Goal: Information Seeking & Learning: Compare options

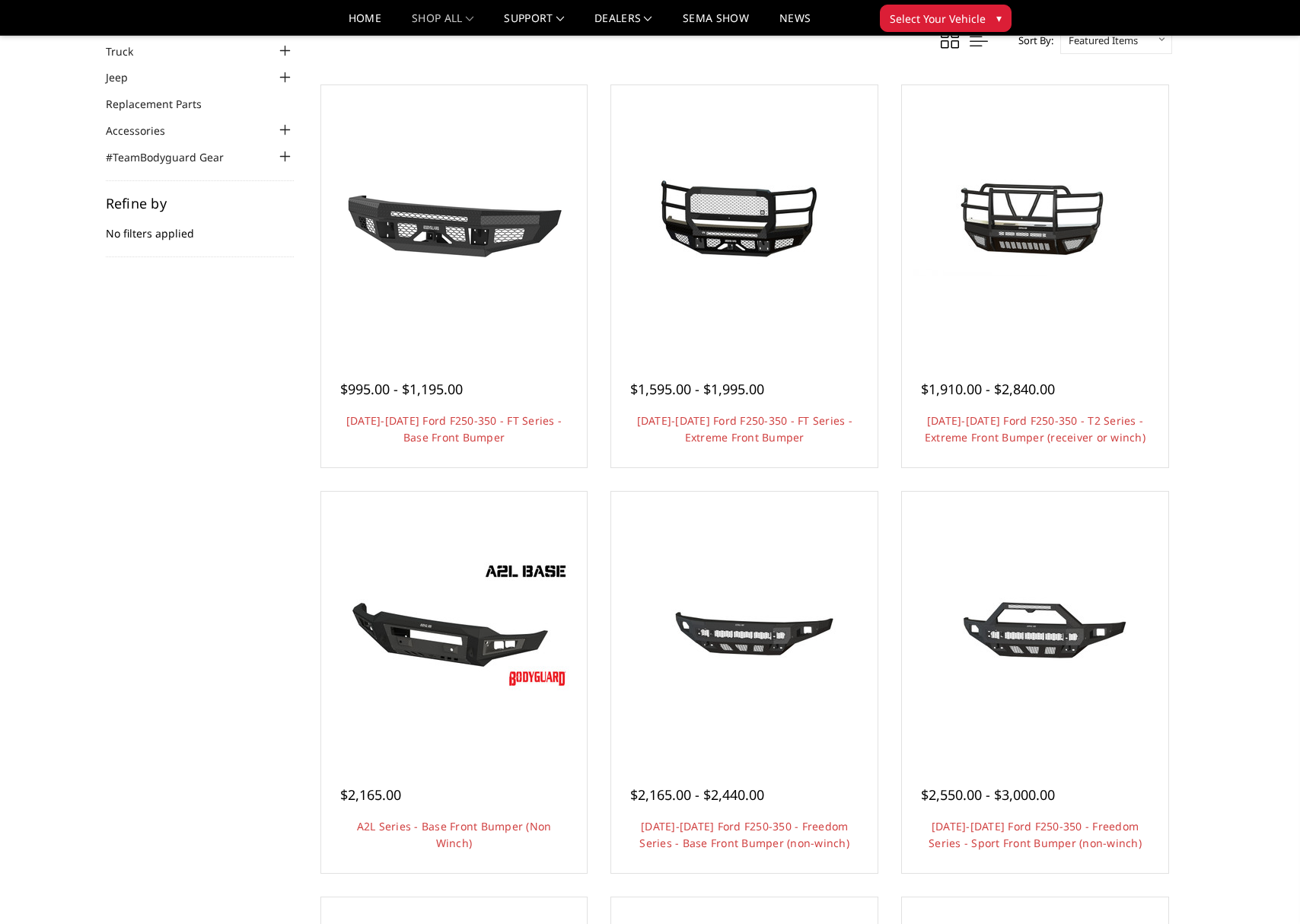
scroll to position [104, 0]
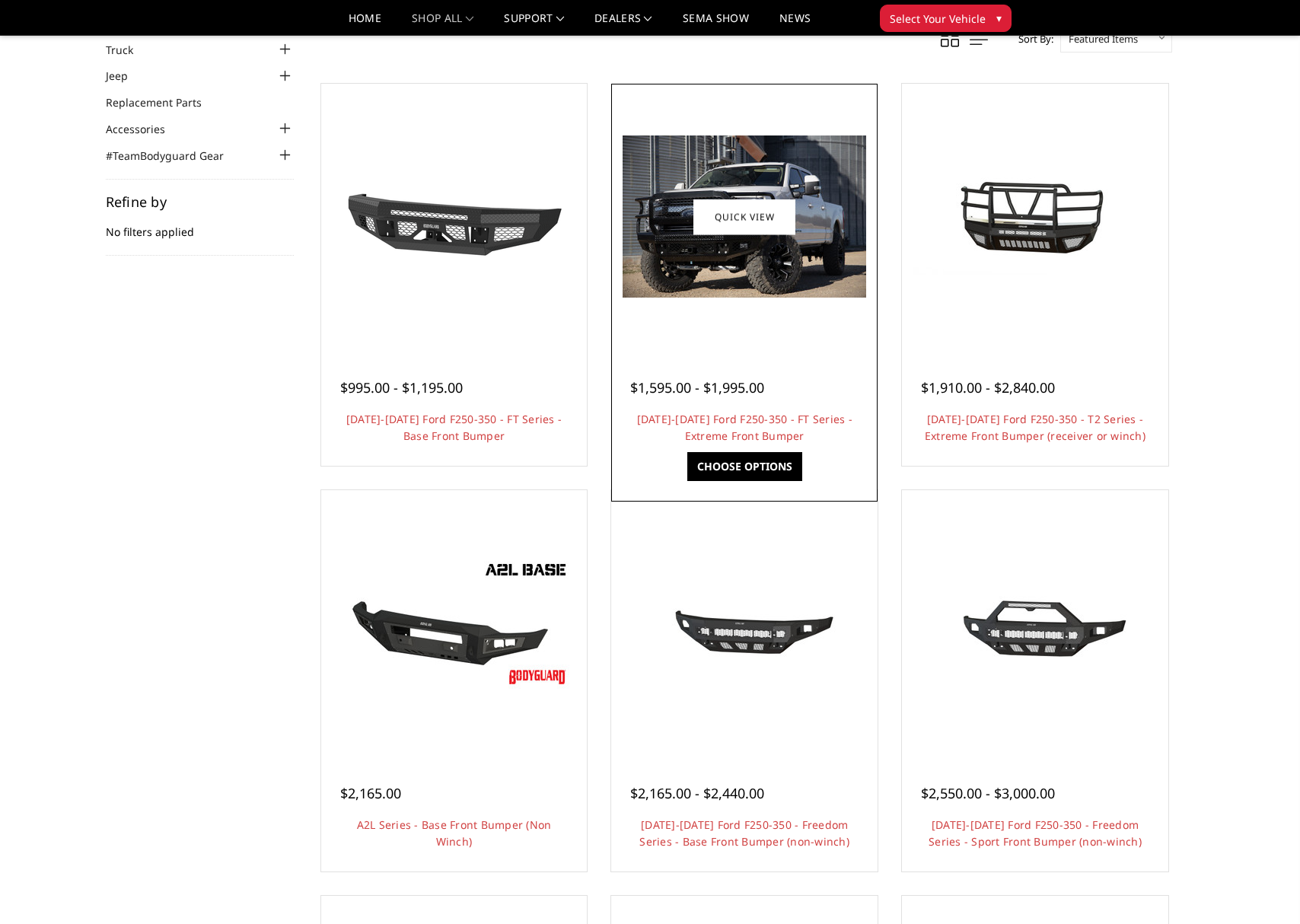
click at [744, 299] on div at bounding box center [744, 217] width 259 height 259
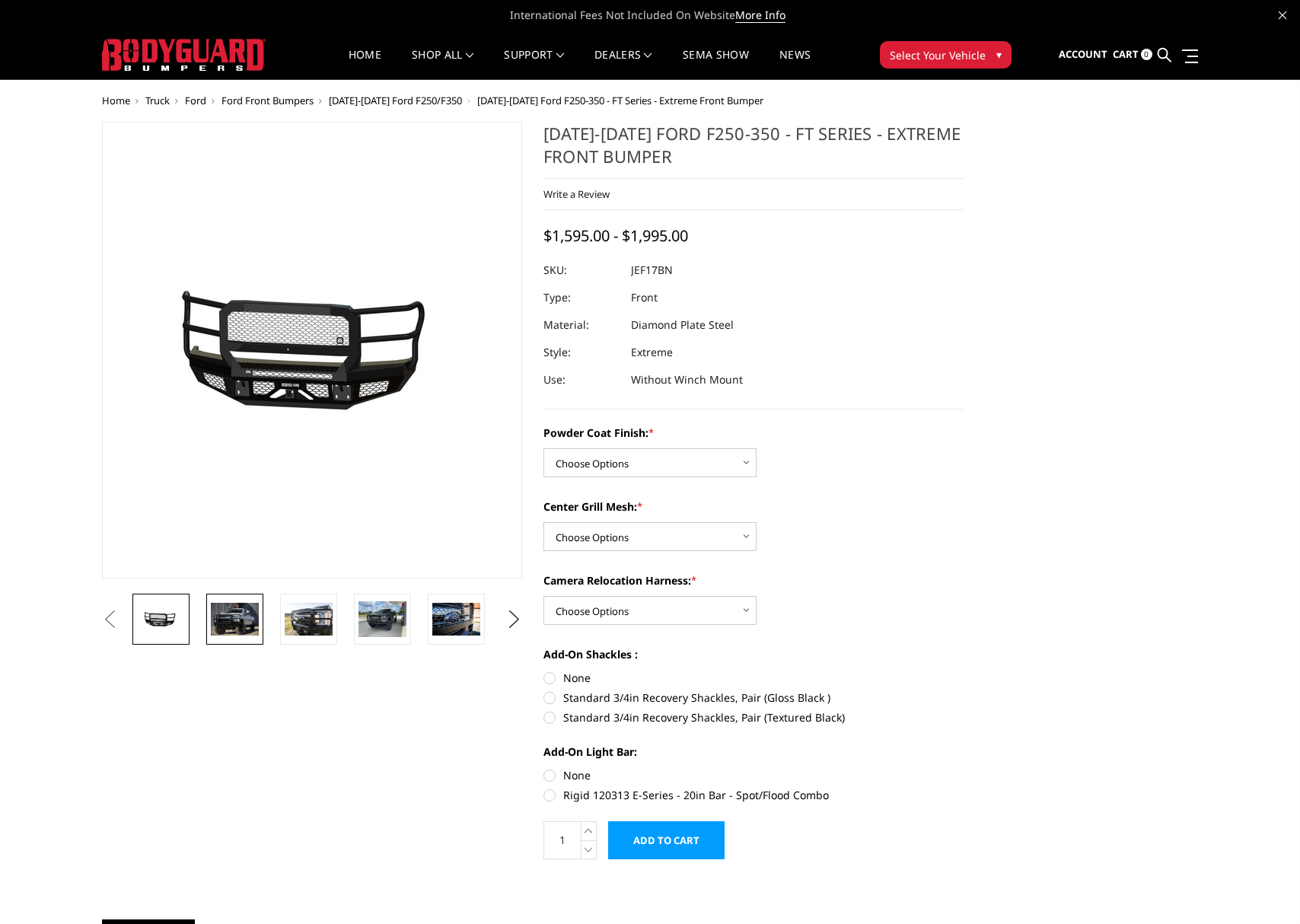
click at [248, 620] on img at bounding box center [235, 619] width 48 height 32
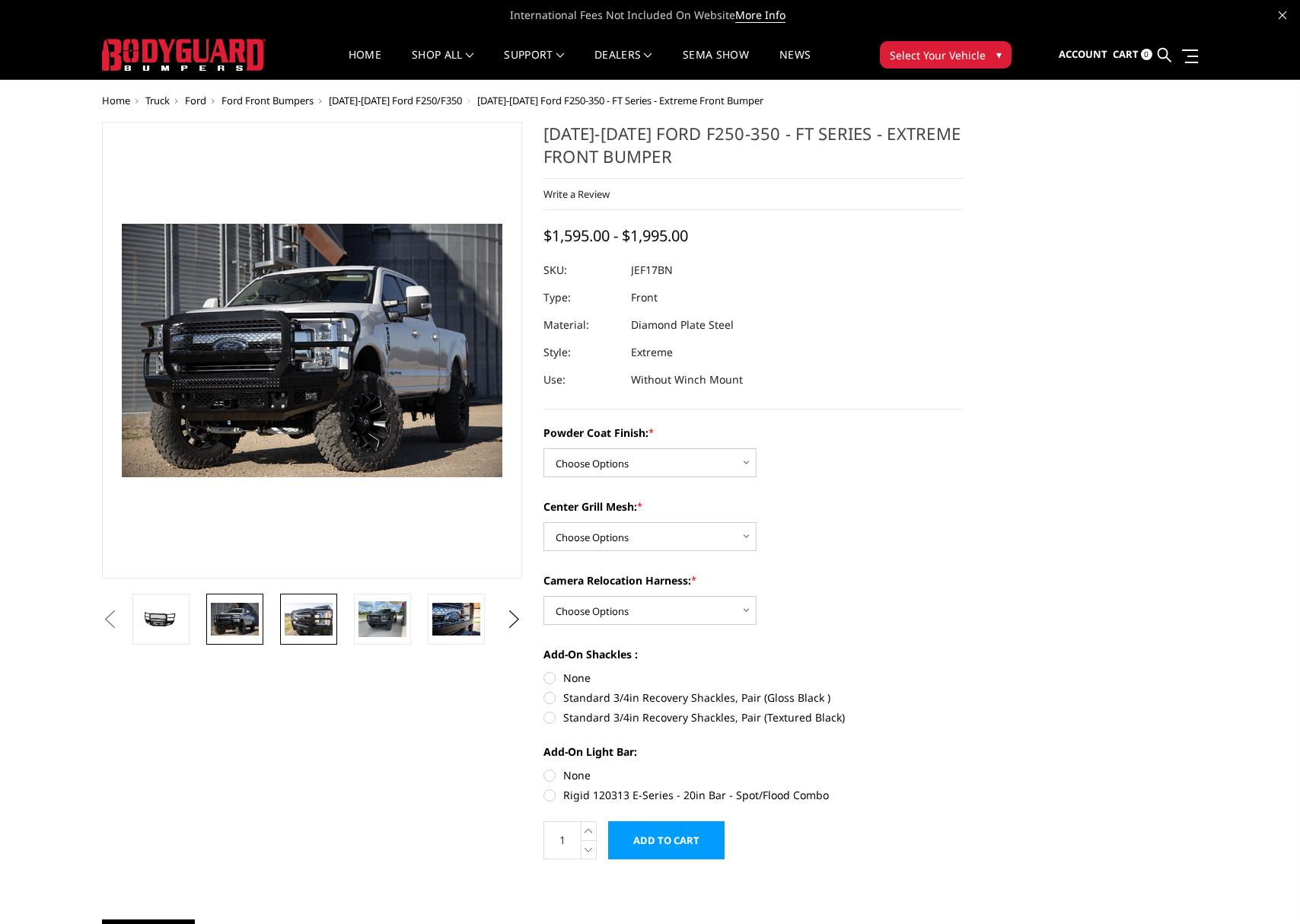
click at [297, 621] on img at bounding box center [308, 619] width 48 height 32
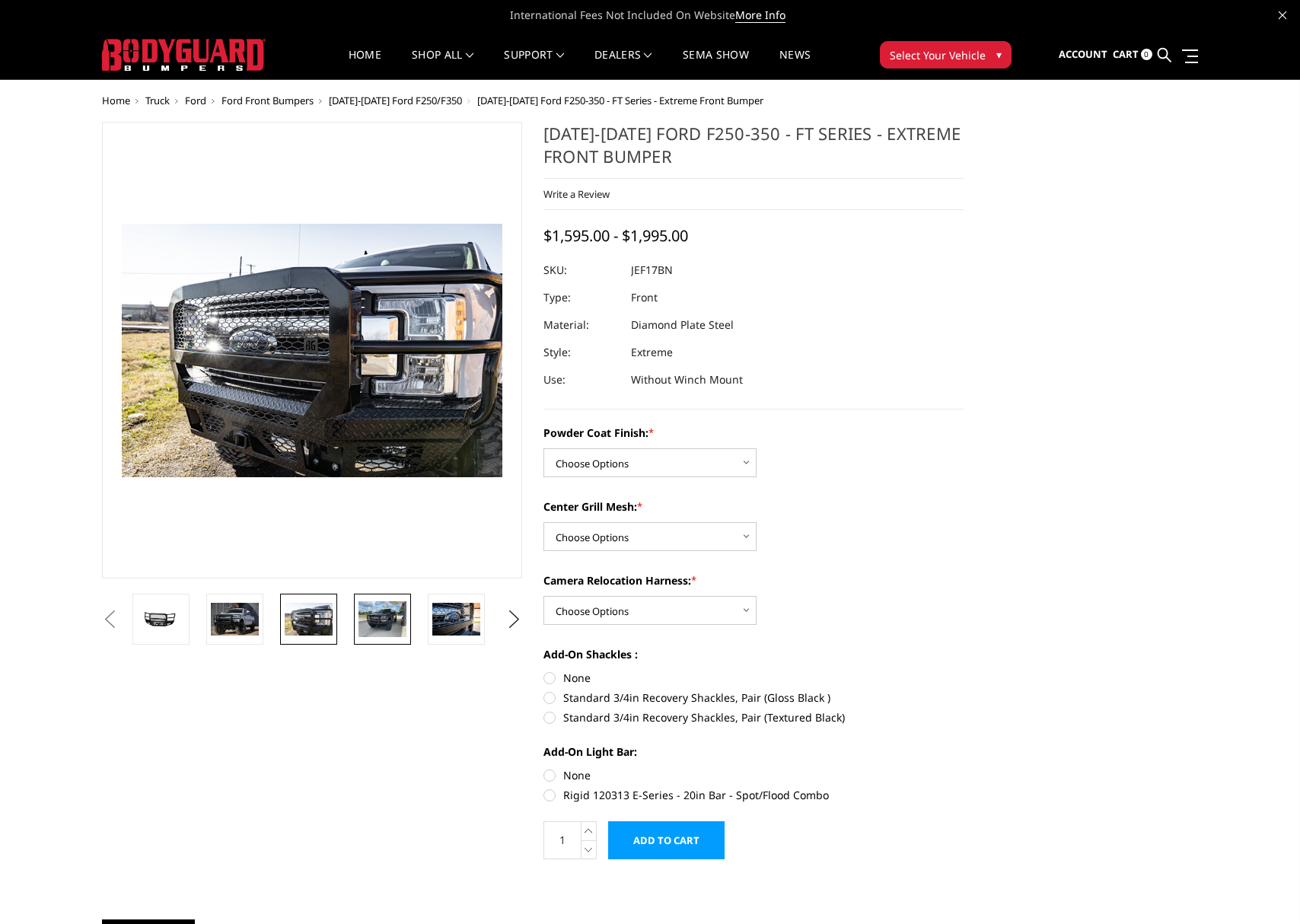
click at [392, 624] on img at bounding box center [383, 619] width 48 height 36
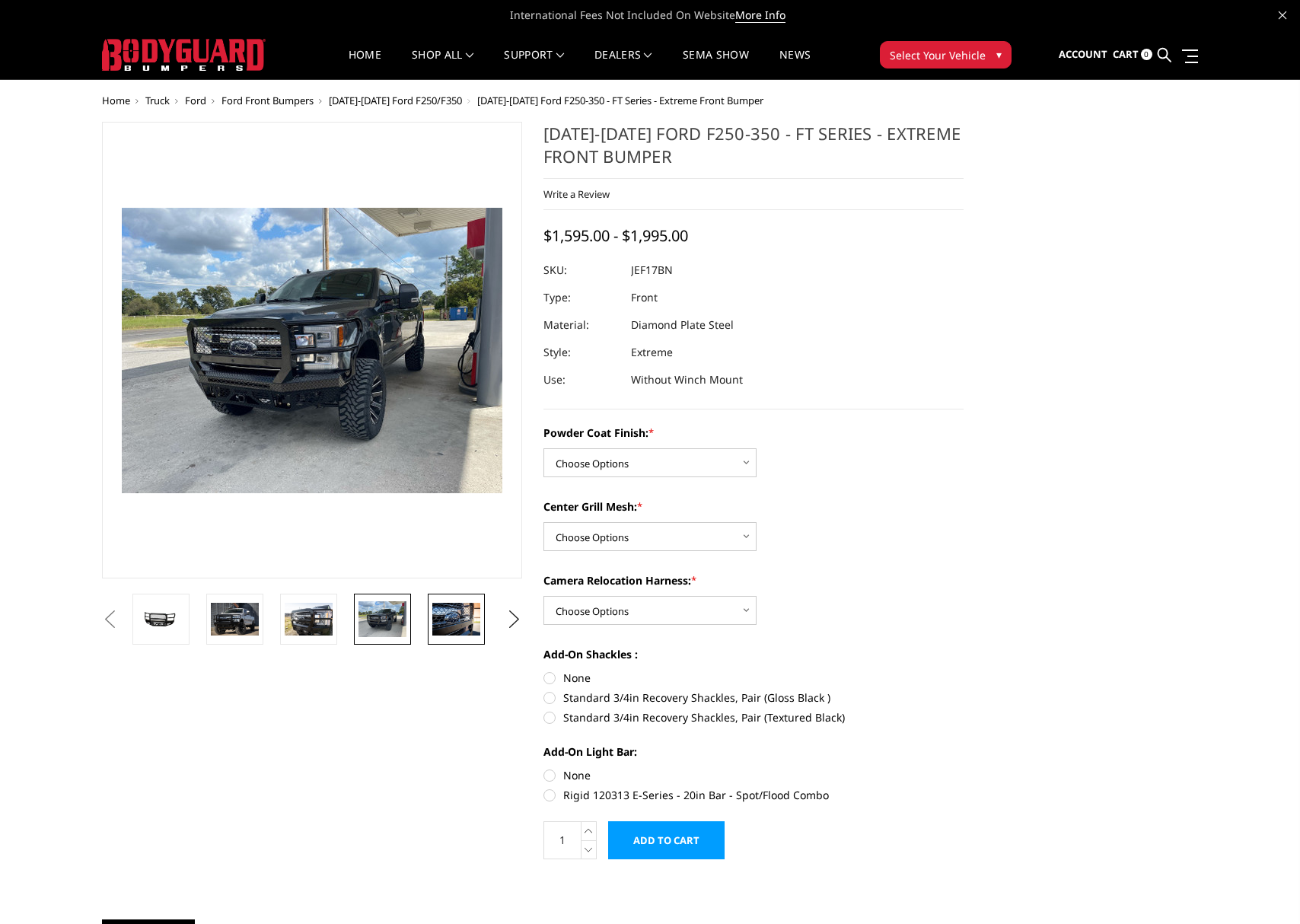
click at [442, 624] on img at bounding box center [456, 619] width 48 height 32
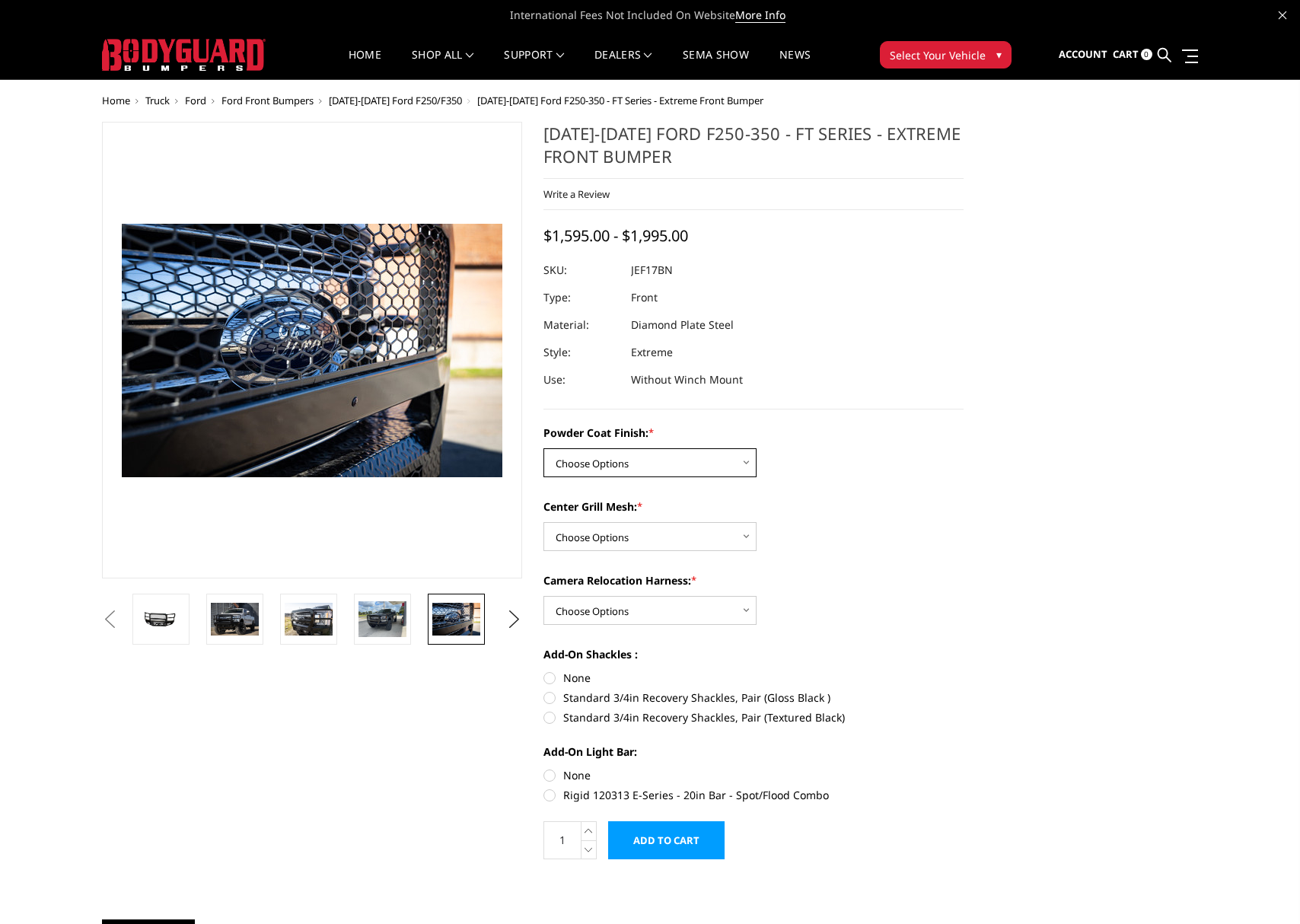
click at [747, 466] on select "Choose Options Bare Metal Gloss Black Powder Coat Textured Black Powder Coat" at bounding box center [650, 462] width 213 height 29
select select "3221"
click at [543, 448] on select "Choose Options Bare Metal Gloss Black Powder Coat Textured Black Powder Coat" at bounding box center [650, 462] width 213 height 29
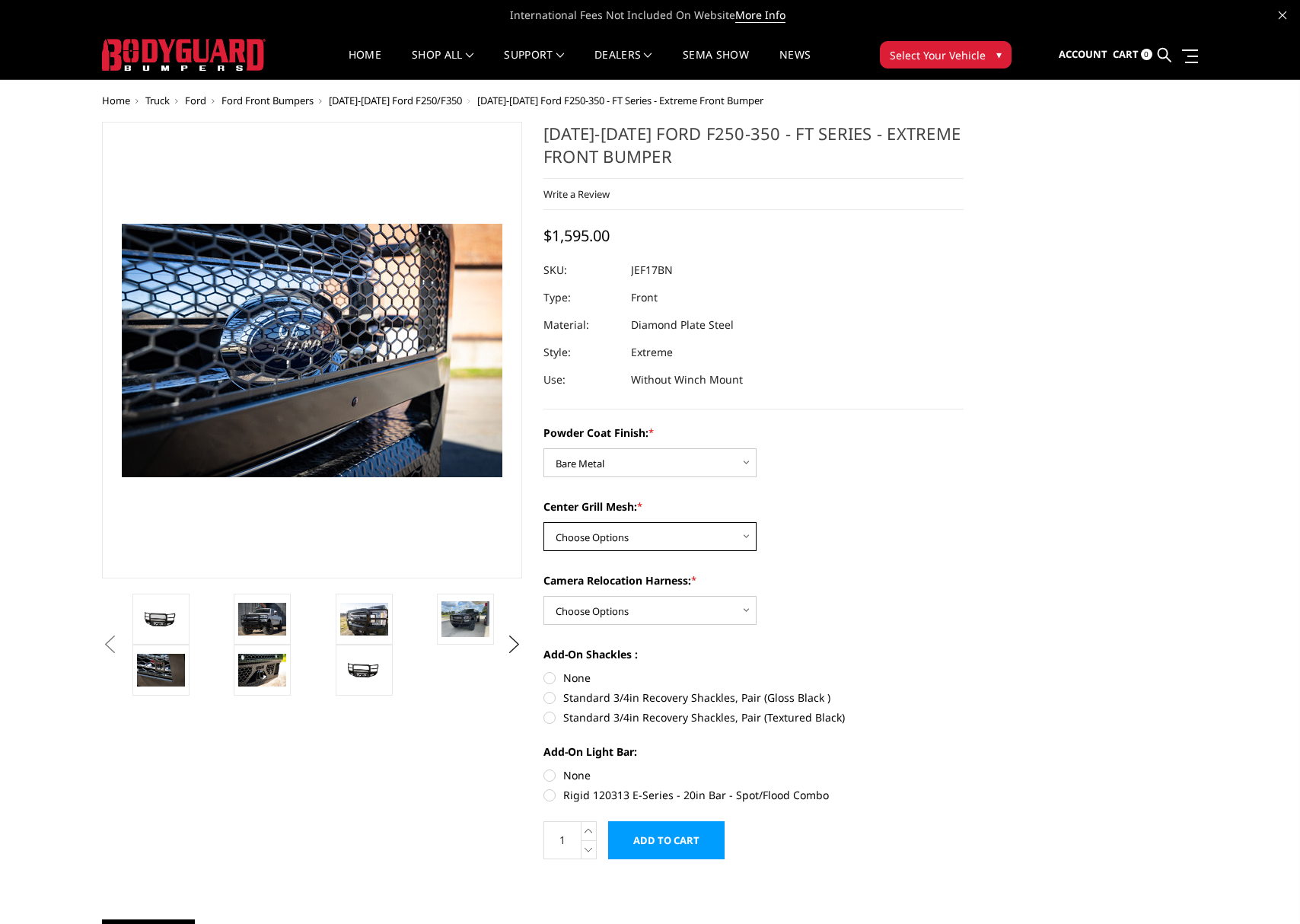
click at [714, 537] on select "Choose Options WITH Expanded Metal in Center Grill WITHOUT Expanded Metal in Ce…" at bounding box center [650, 537] width 213 height 29
select select "3224"
click at [543, 522] on select "Choose Options WITH Expanded Metal in Center Grill WITHOUT Expanded Metal in Ce…" at bounding box center [650, 537] width 213 height 29
click at [710, 601] on select "Choose Options WITH Camera Relocation Harness WITHOUT Camera Relocation Harness" at bounding box center [650, 610] width 213 height 29
select select "3226"
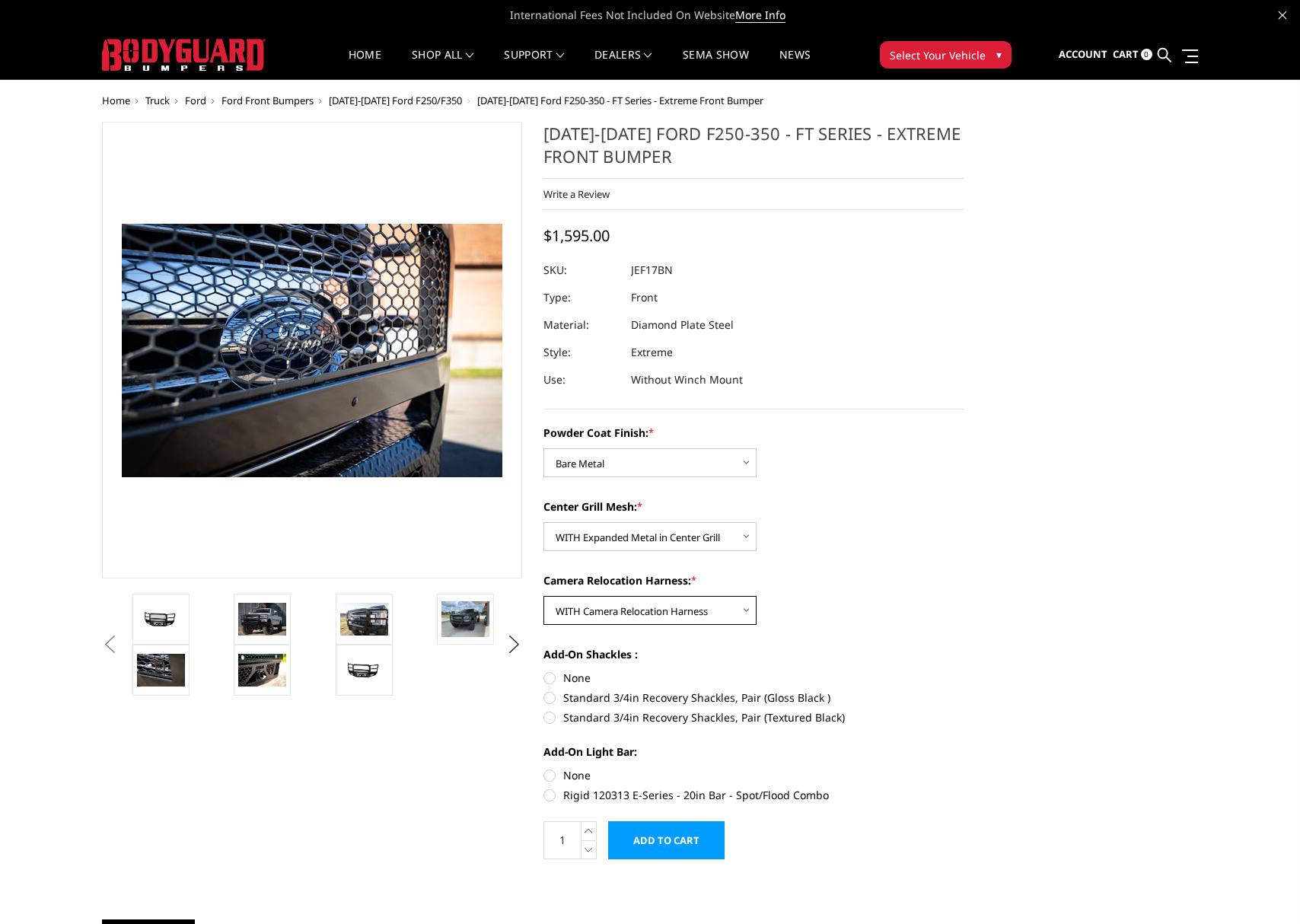
click at [543, 596] on select "Choose Options WITH Camera Relocation Harness WITHOUT Camera Relocation Harness" at bounding box center [650, 610] width 213 height 29
click at [148, 668] on img at bounding box center [161, 670] width 48 height 32
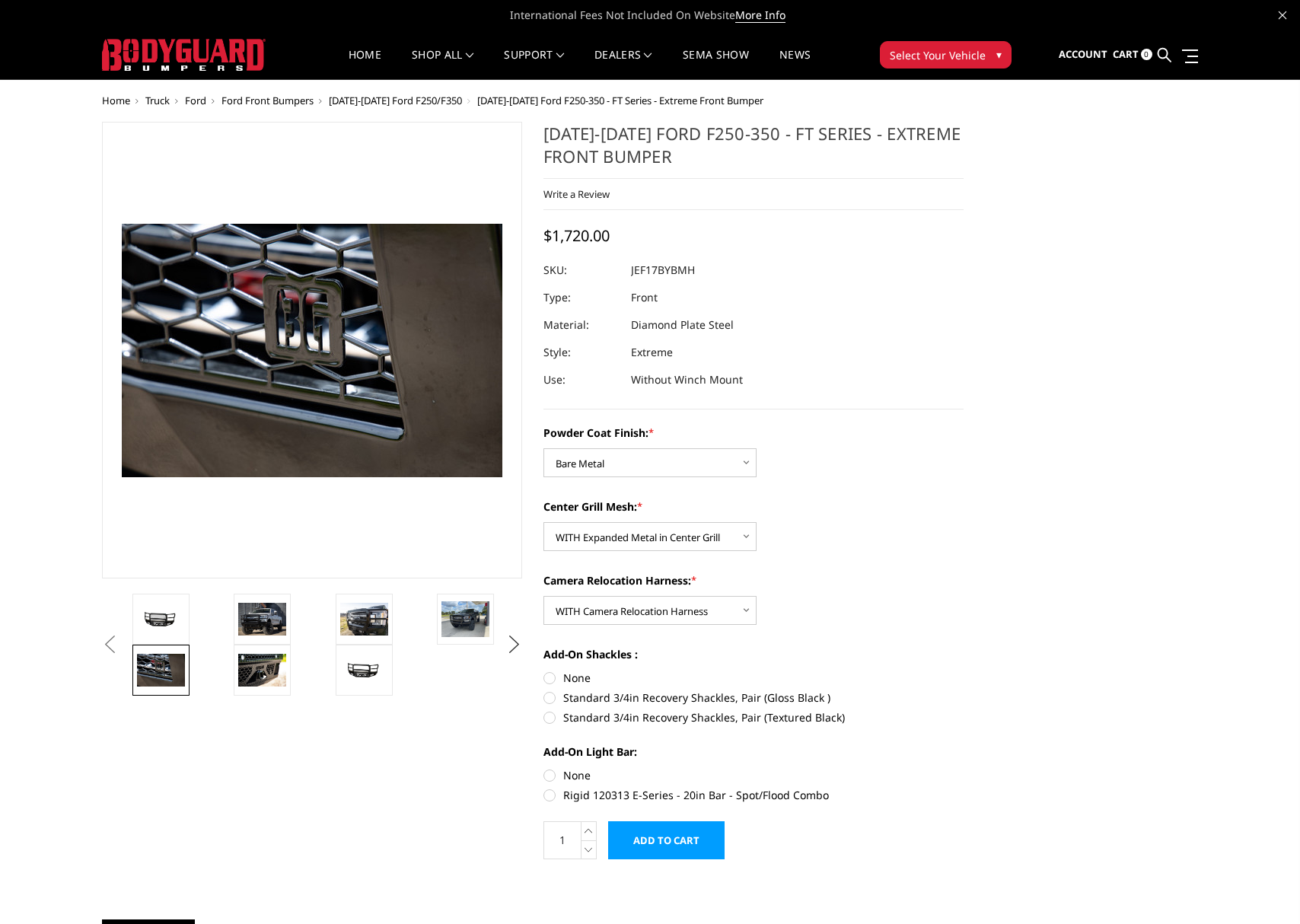
click at [514, 644] on button "Next" at bounding box center [515, 645] width 23 height 23
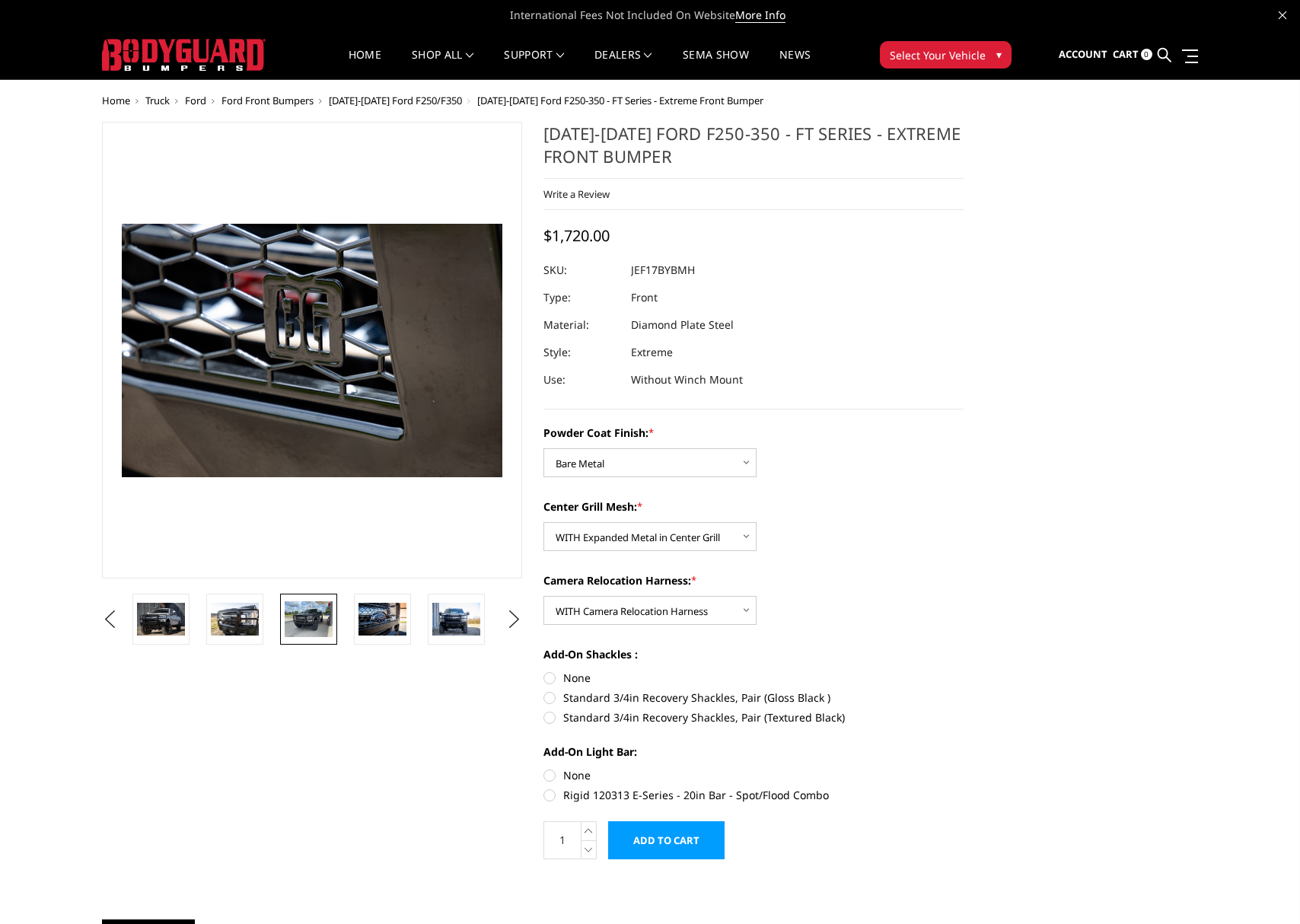
click at [305, 628] on img at bounding box center [308, 619] width 48 height 36
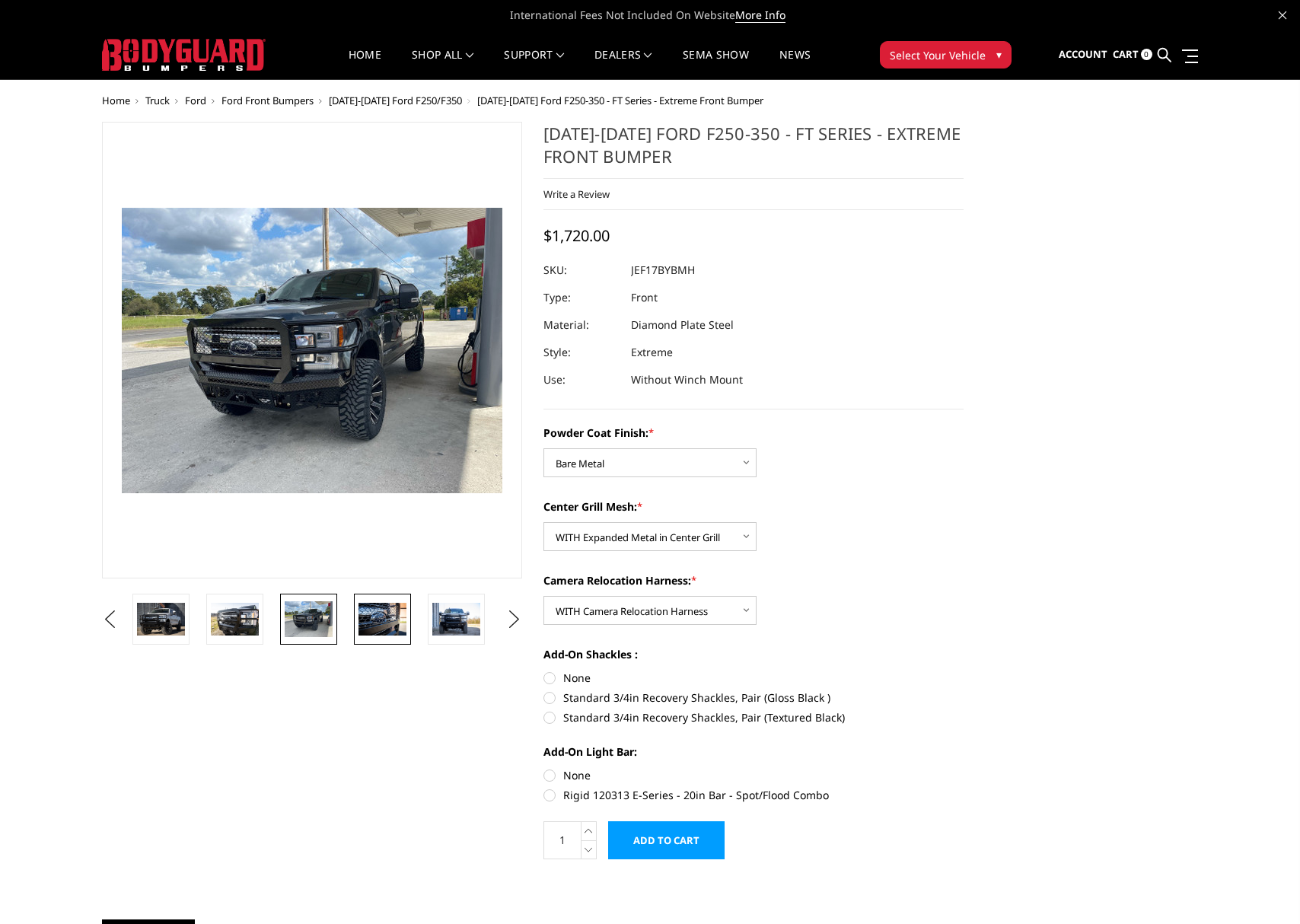
click at [366, 621] on img at bounding box center [383, 619] width 48 height 32
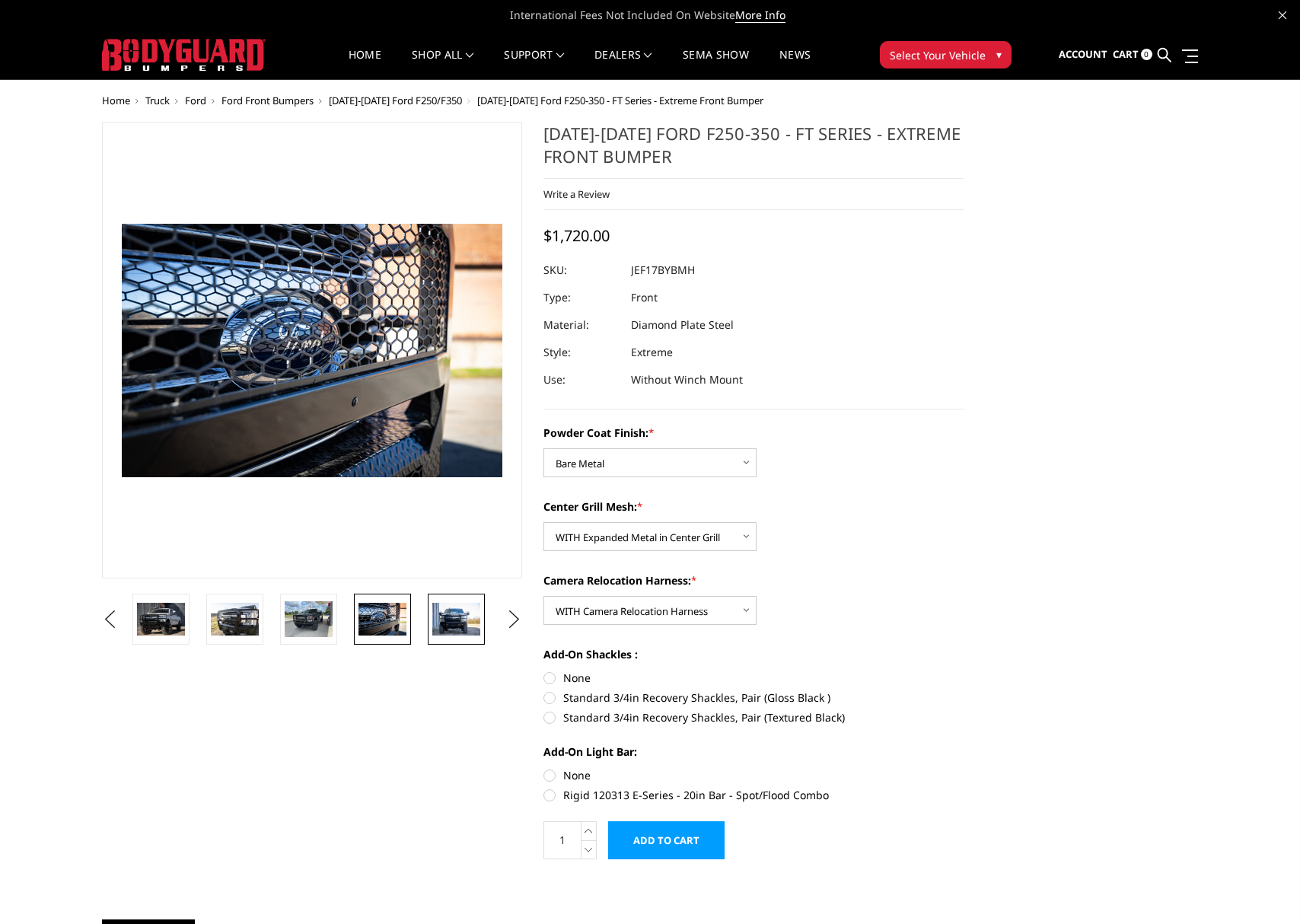
click at [438, 619] on img at bounding box center [456, 619] width 48 height 32
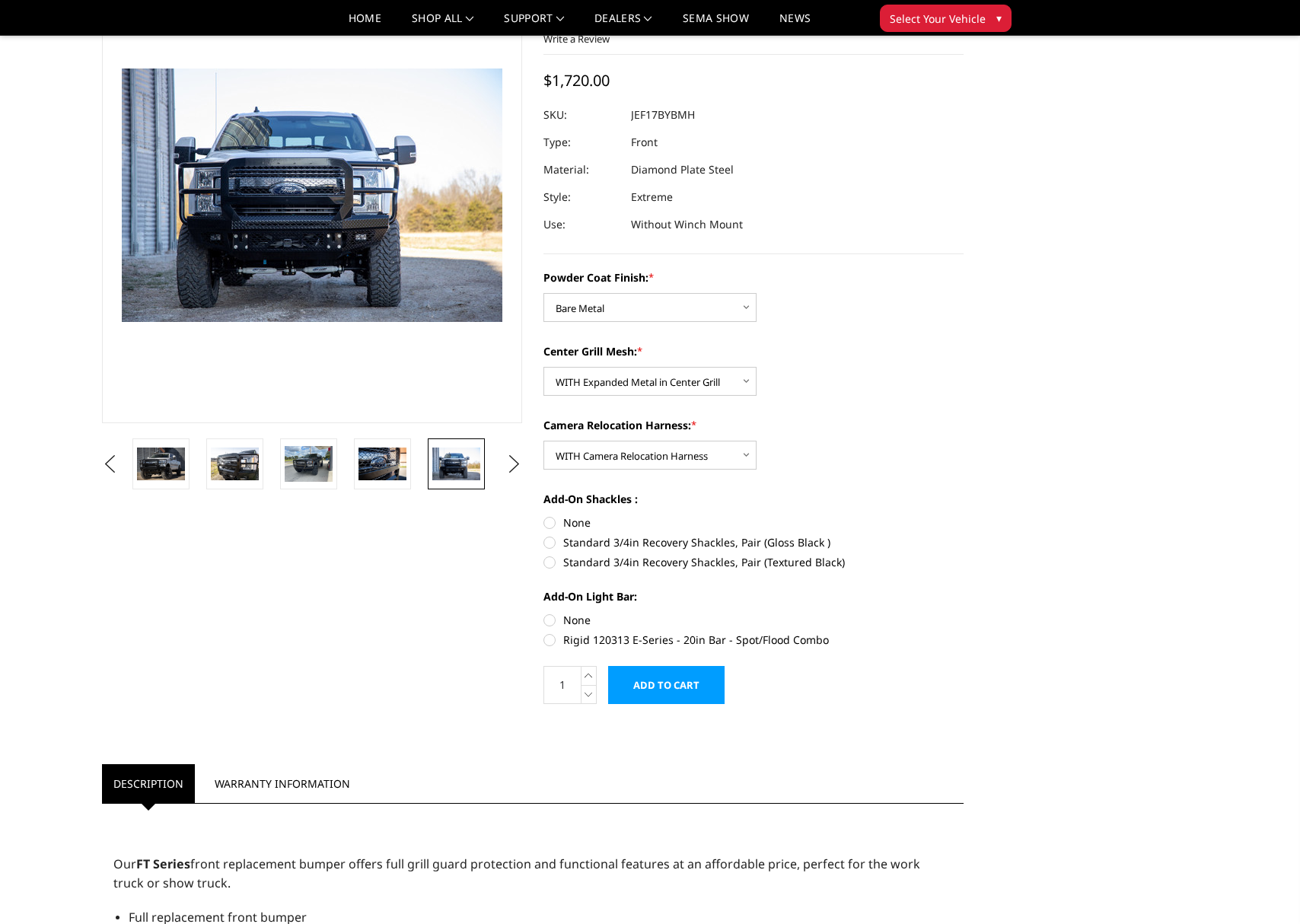
scroll to position [108, 0]
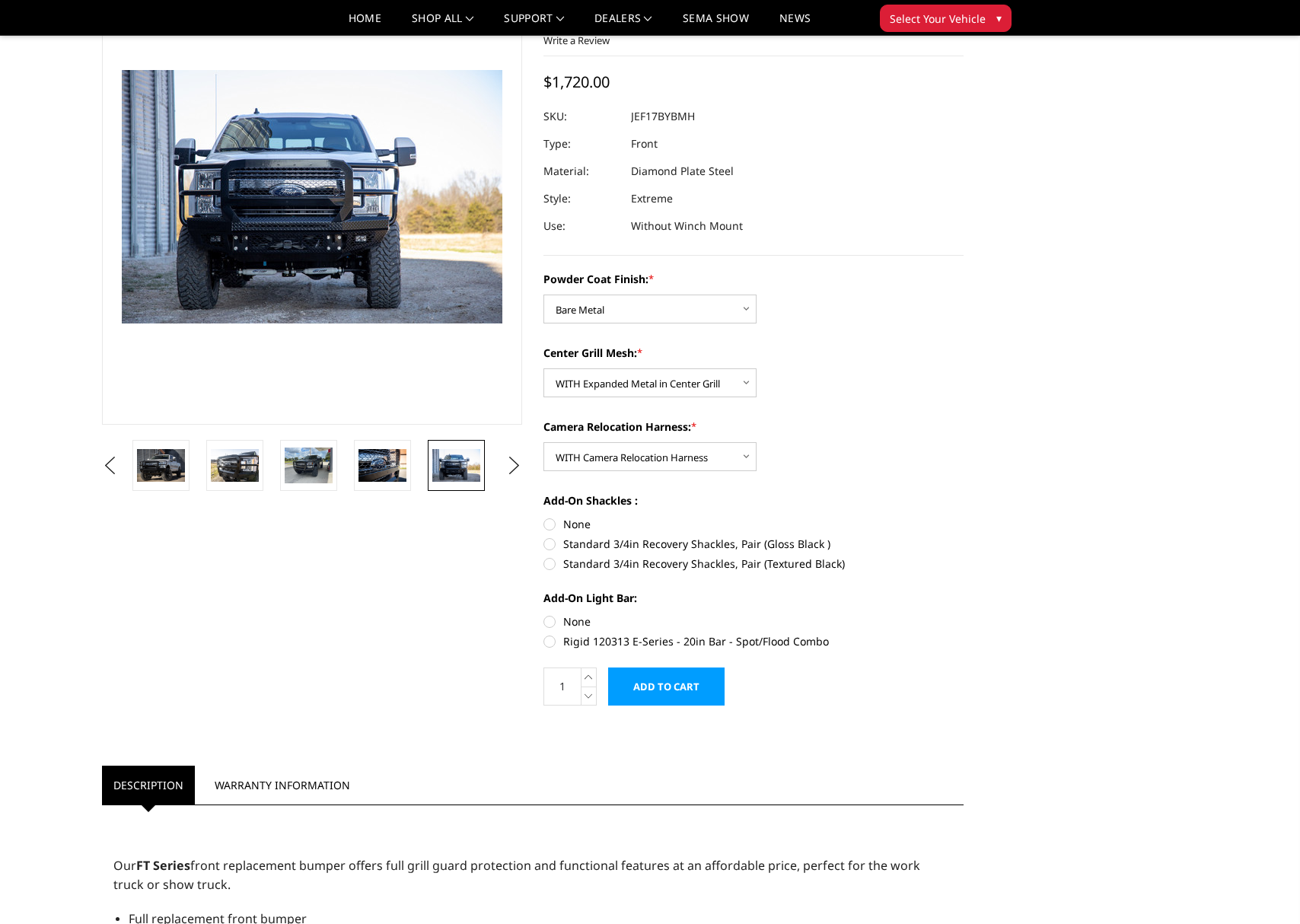
click at [789, 641] on label "Rigid 120313 E-Series - 20in Bar - Spot/Flood Combo" at bounding box center [754, 641] width 421 height 16
click at [964, 615] on input "Rigid 120313 E-Series - 20in Bar - Spot/Flood Combo" at bounding box center [964, 614] width 1 height 1
radio input "true"
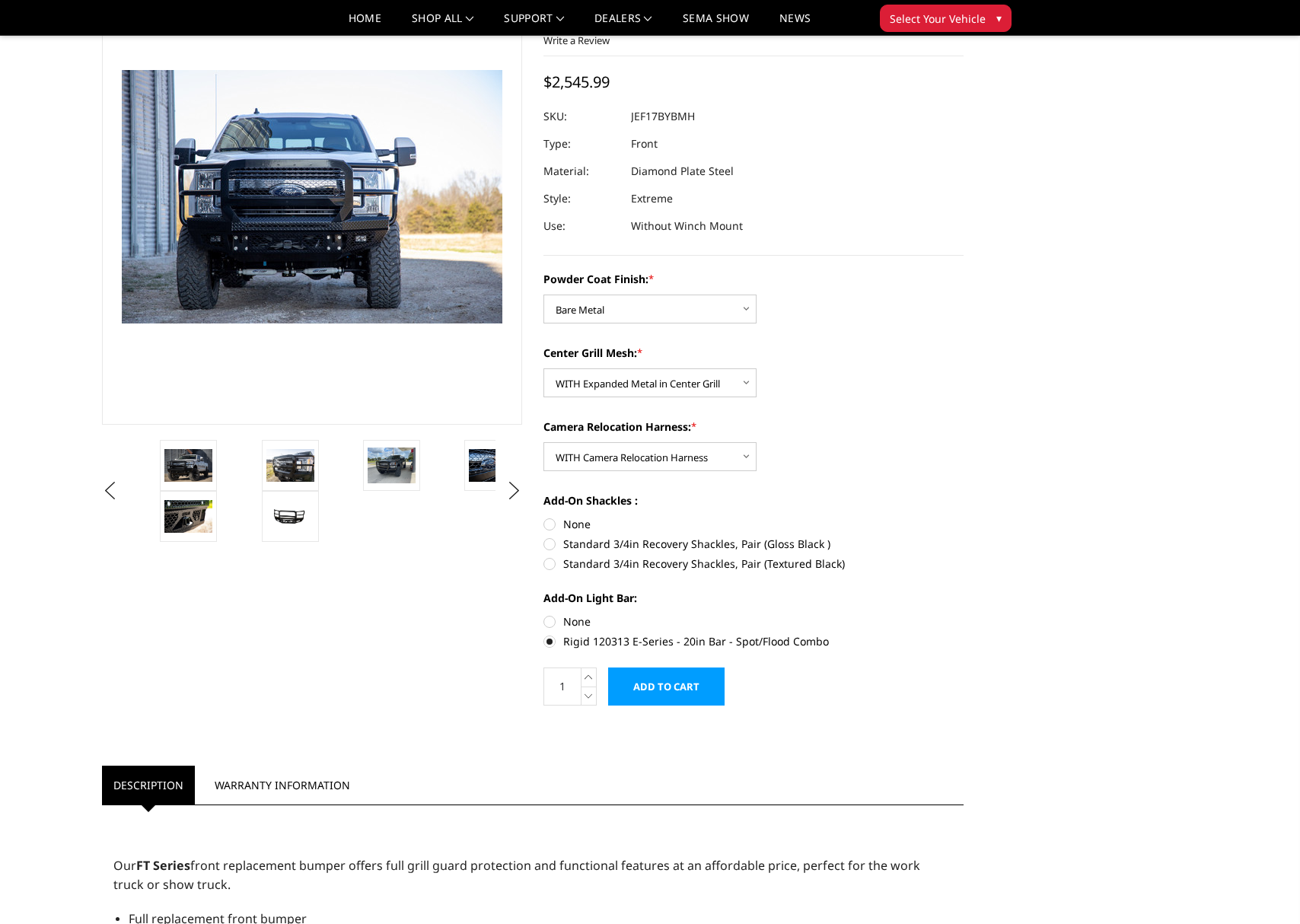
click at [578, 627] on label "None" at bounding box center [754, 621] width 421 height 16
click at [544, 615] on input "None" at bounding box center [543, 614] width 1 height 1
radio input "true"
click at [588, 638] on label "Rigid 120313 E-Series - 20in Bar - Spot/Flood Combo" at bounding box center [754, 641] width 421 height 16
click at [964, 615] on input "Rigid 120313 E-Series - 20in Bar - Spot/Flood Combo" at bounding box center [964, 614] width 1 height 1
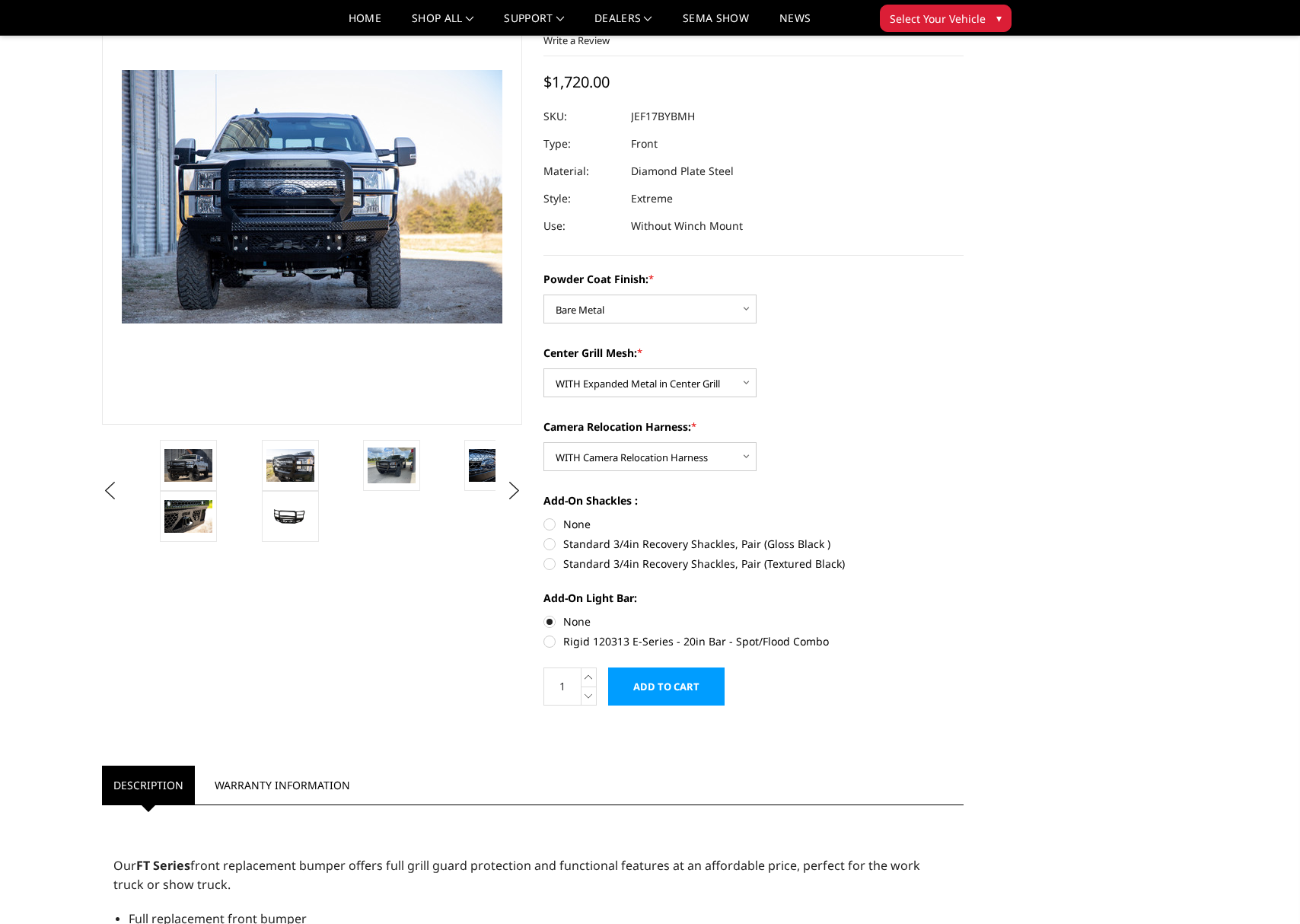
radio input "true"
click at [608, 542] on label "Standard 3/4in Recovery Shackles, Pair (Gloss Black )" at bounding box center [754, 543] width 421 height 16
click at [964, 517] on input "Standard 3/4in Recovery Shackles, Pair (Gloss Black )" at bounding box center [964, 516] width 1 height 1
radio input "true"
click at [615, 558] on label "Standard 3/4in Recovery Shackles, Pair (Textured Black)" at bounding box center [754, 563] width 421 height 16
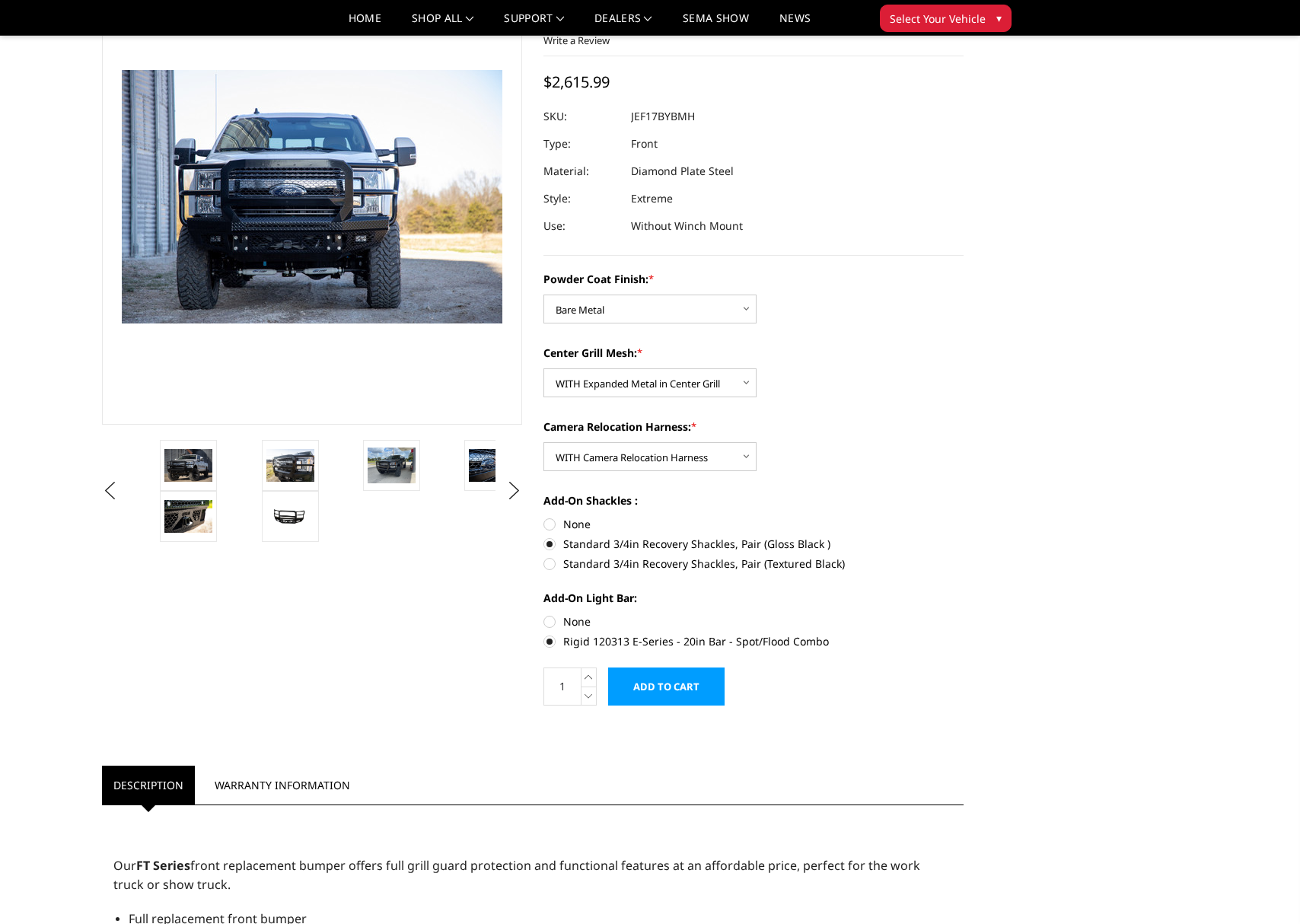
click at [964, 537] on input "Standard 3/4in Recovery Shackles, Pair (Textured Black)" at bounding box center [964, 536] width 1 height 1
radio input "true"
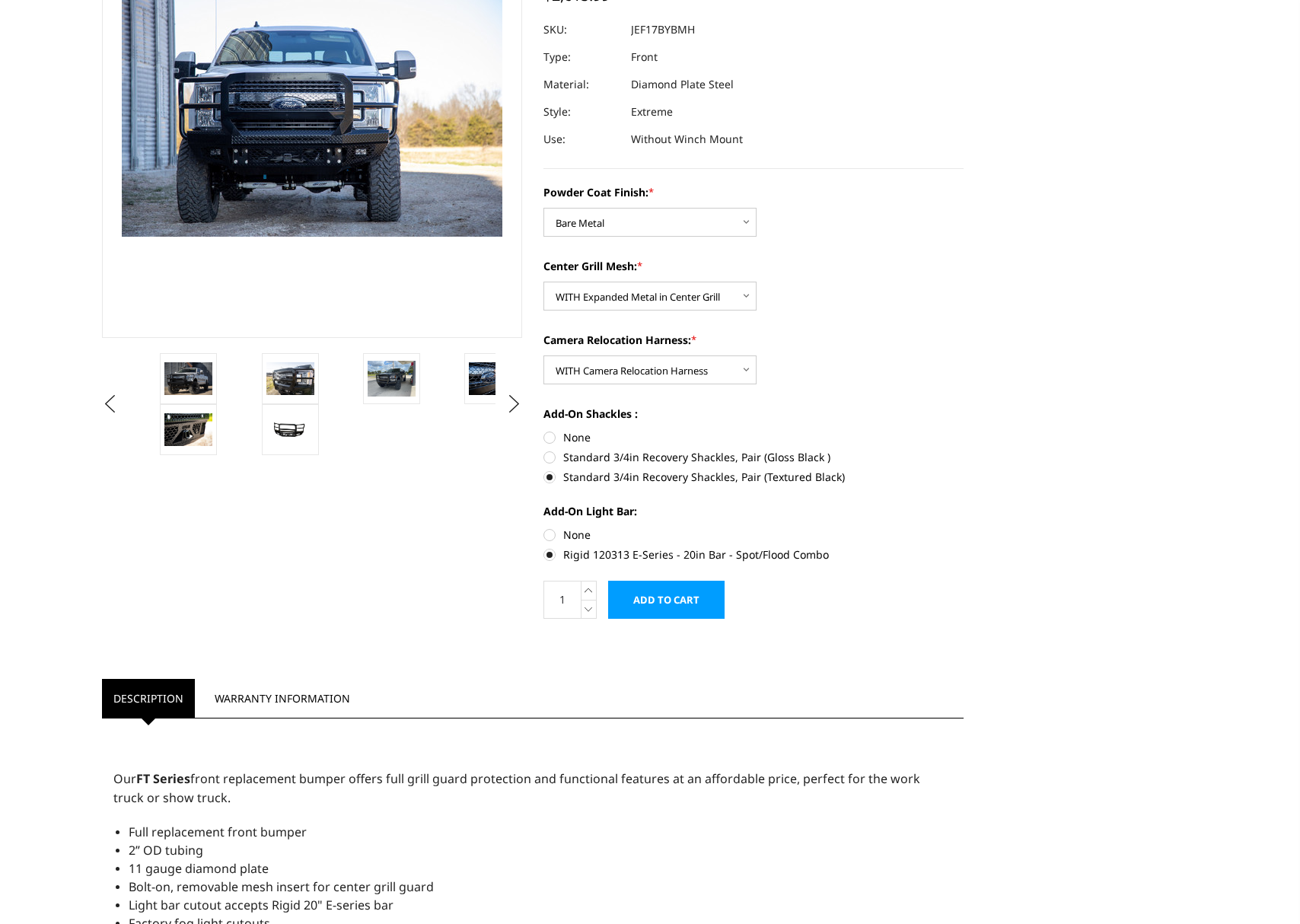
scroll to position [0, 0]
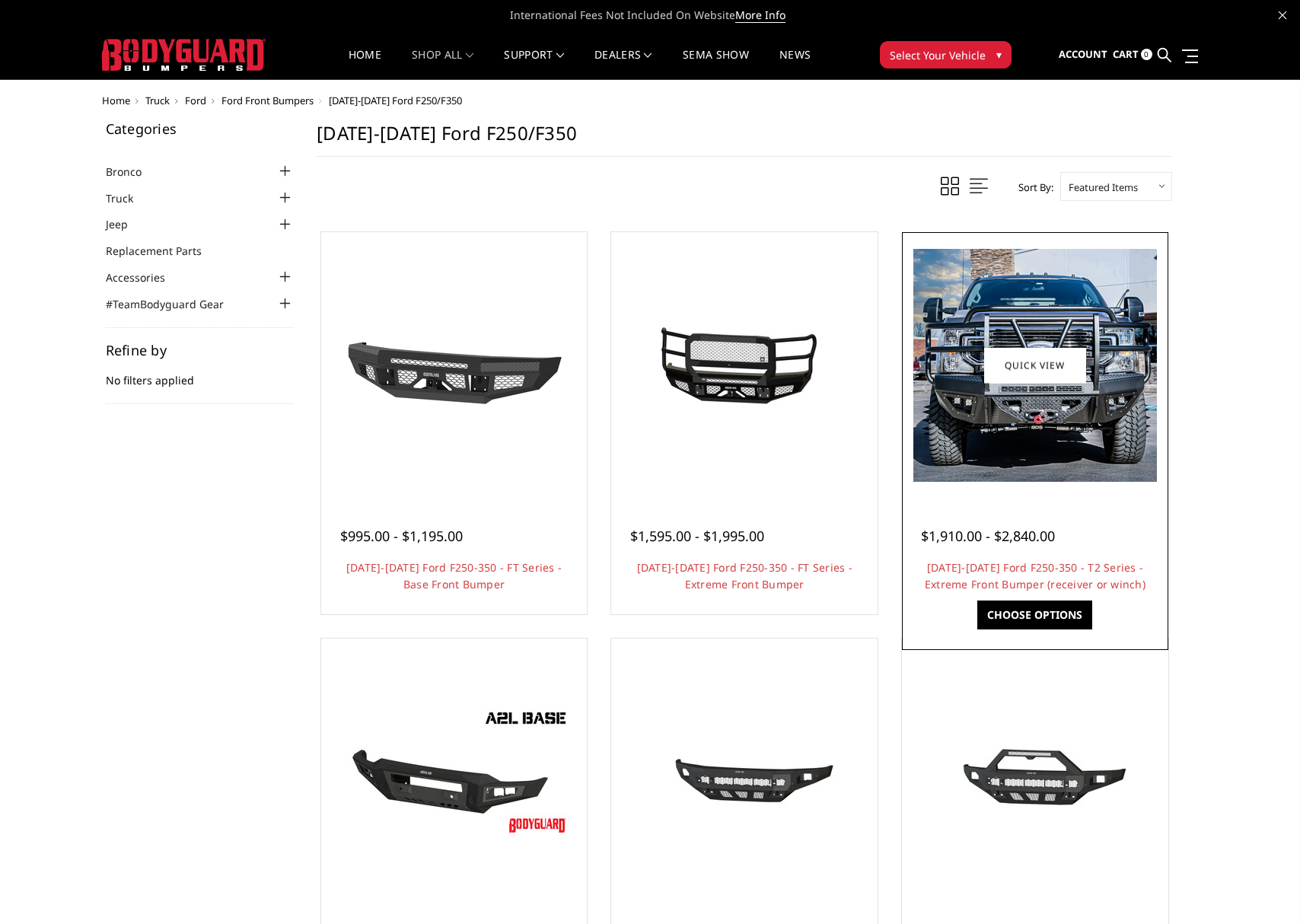
click at [975, 439] on img at bounding box center [1035, 365] width 244 height 233
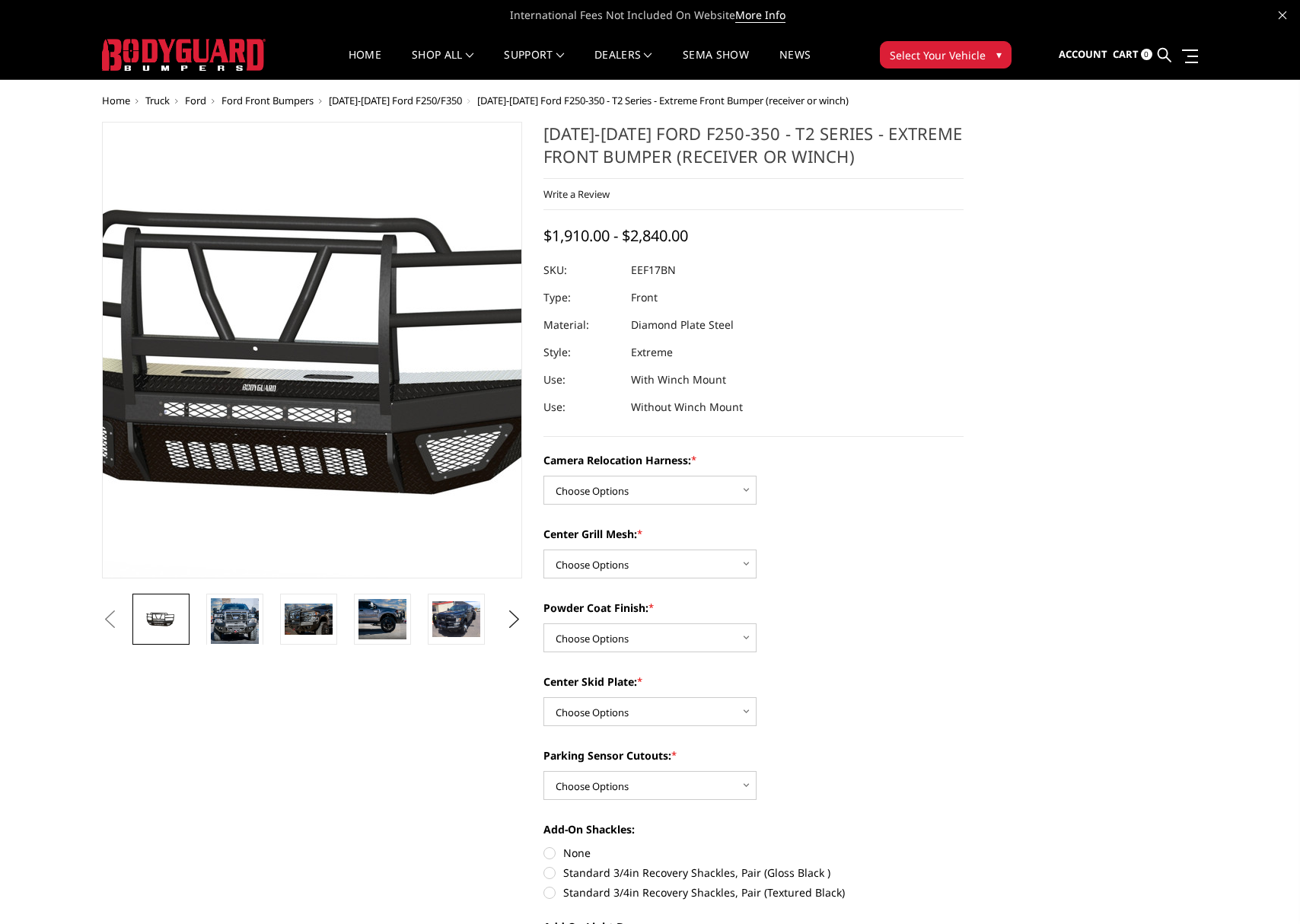
click at [310, 390] on img at bounding box center [309, 349] width 975 height 463
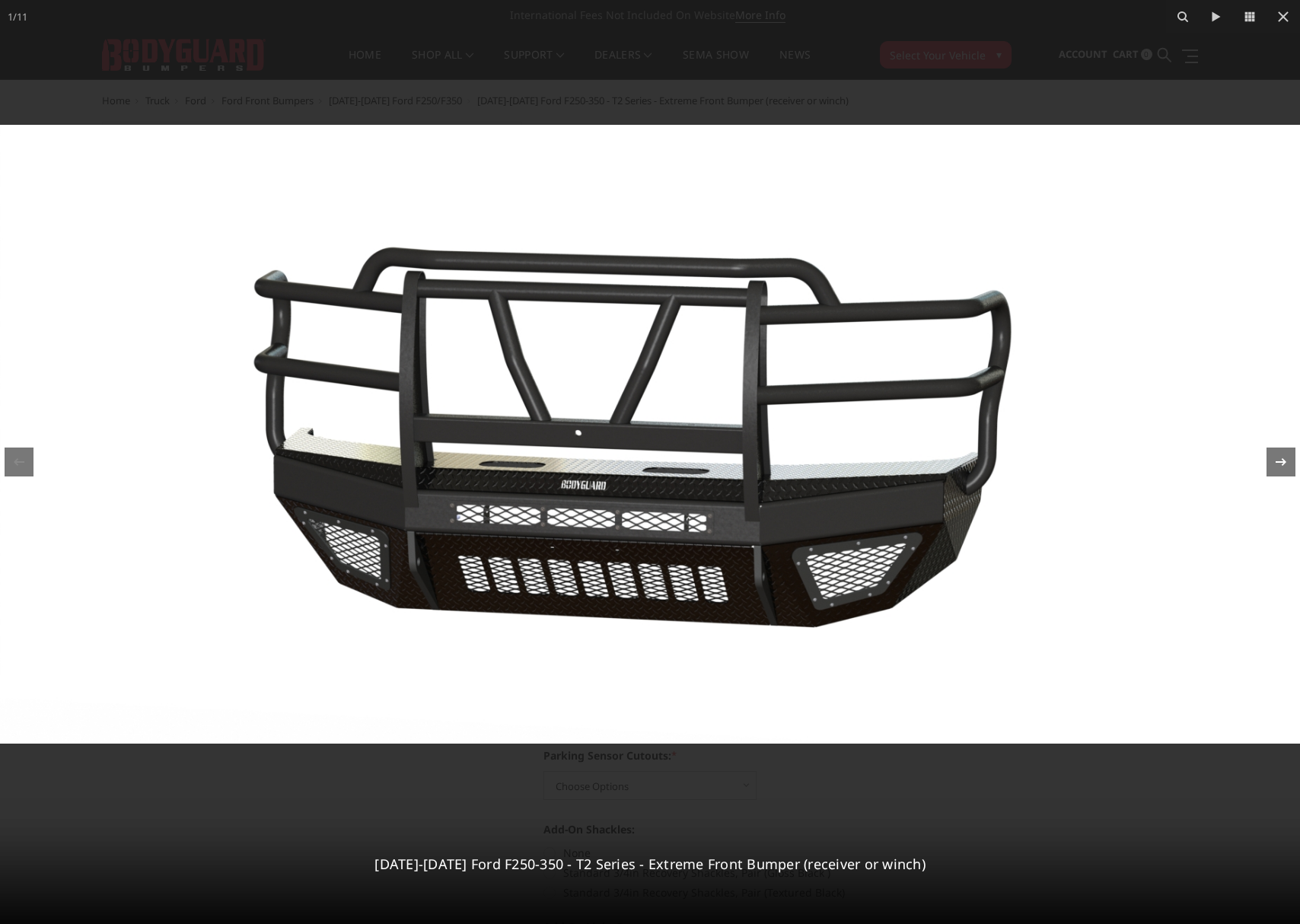
click at [1282, 468] on icon at bounding box center [1281, 462] width 18 height 18
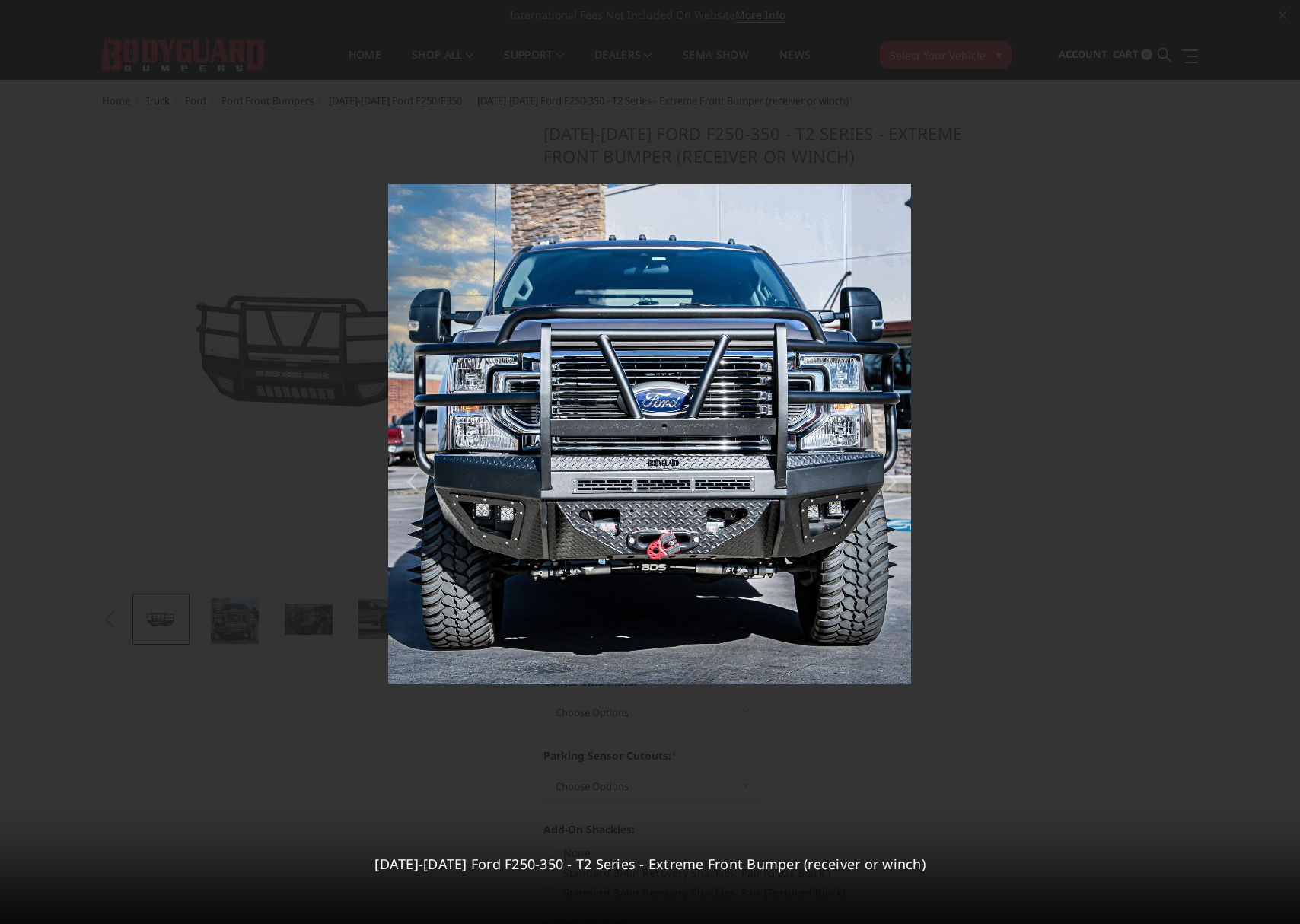
click at [1282, 468] on div "2 / 11 2017-2022 Ford F250-350 - T2 Series - Extreme Front Bumper (receiver or …" at bounding box center [650, 462] width 1300 height 924
click at [1282, 468] on icon at bounding box center [1281, 462] width 18 height 18
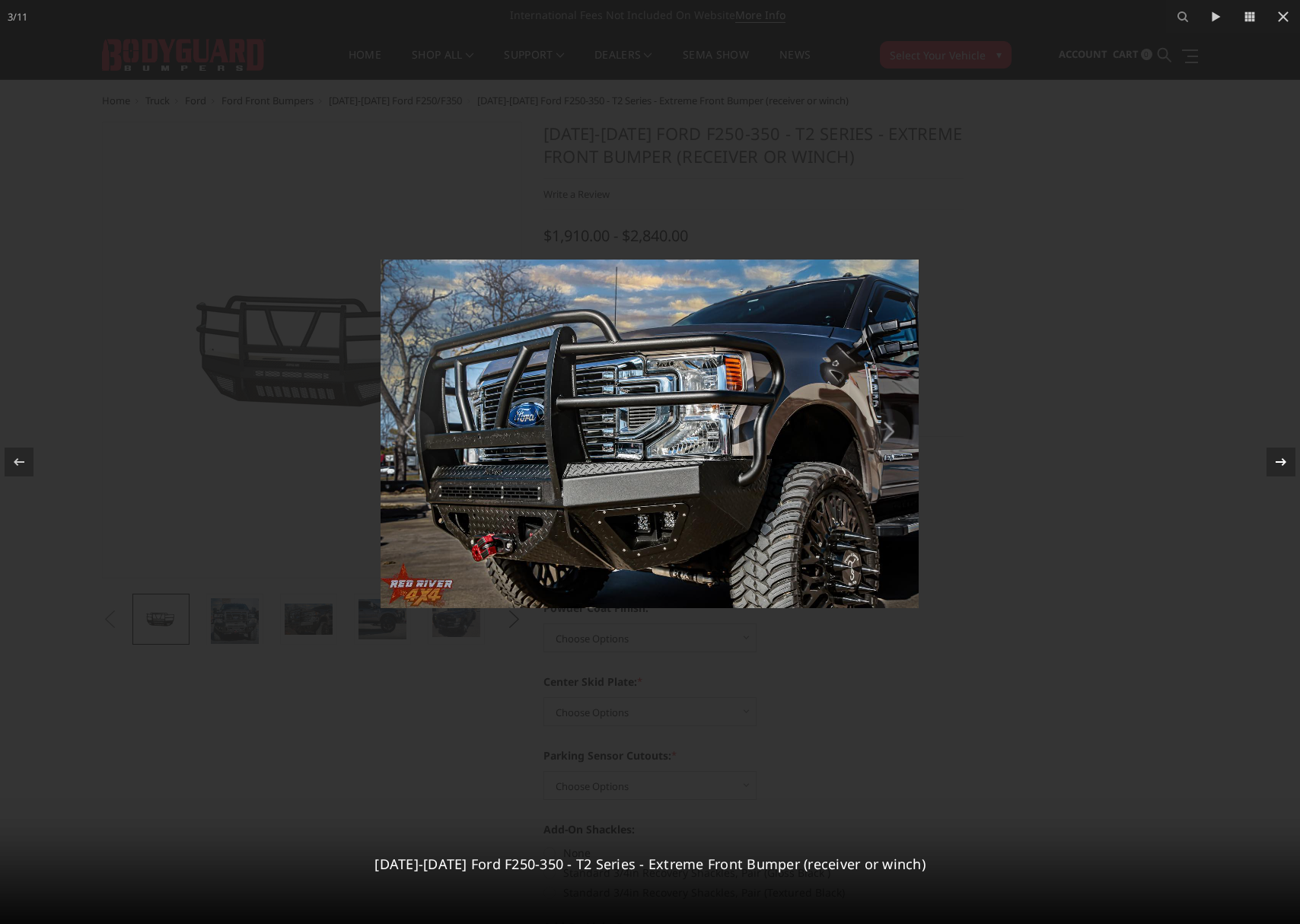
click at [1282, 468] on icon at bounding box center [1281, 462] width 18 height 18
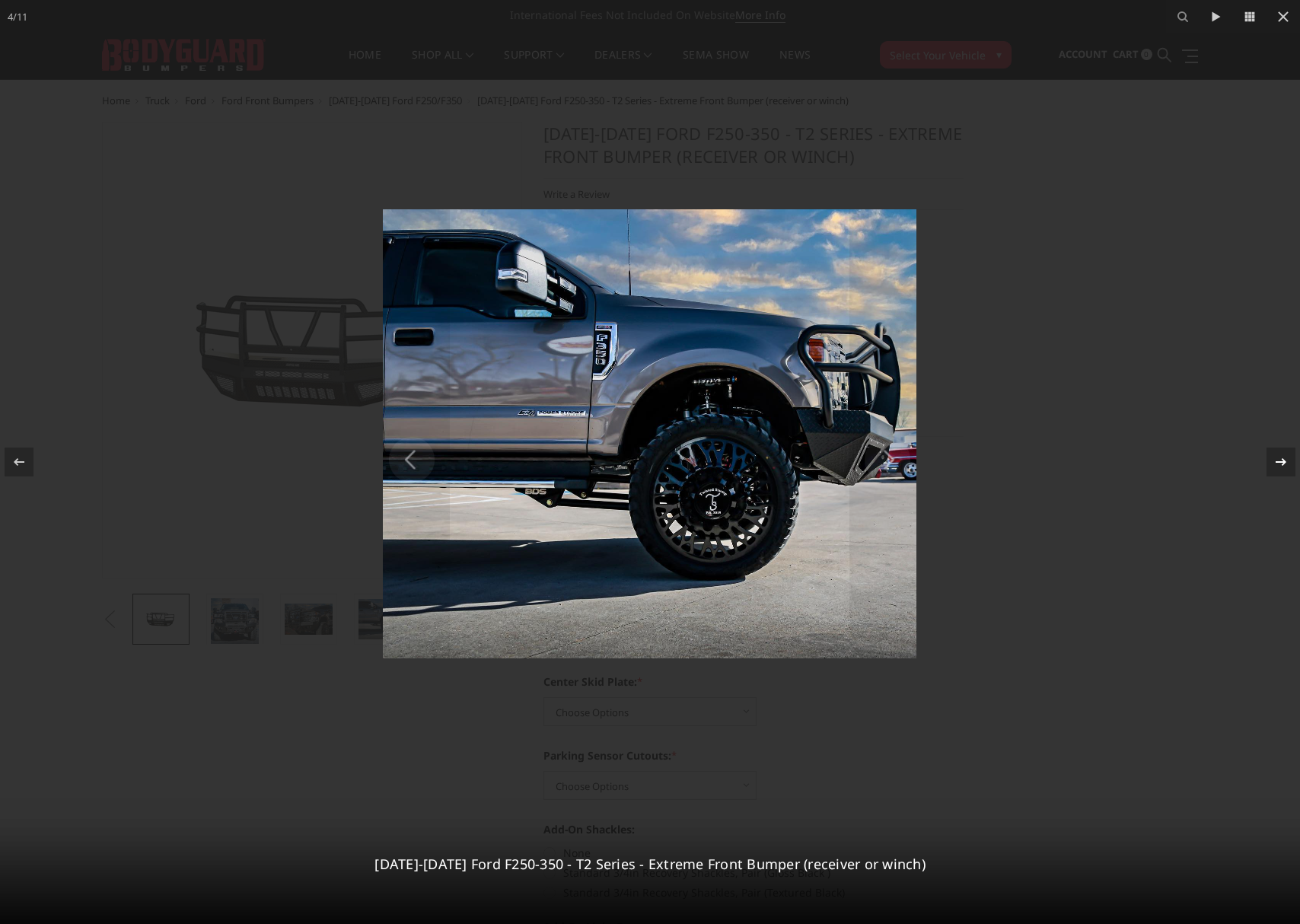
click at [1282, 468] on icon at bounding box center [1281, 462] width 18 height 18
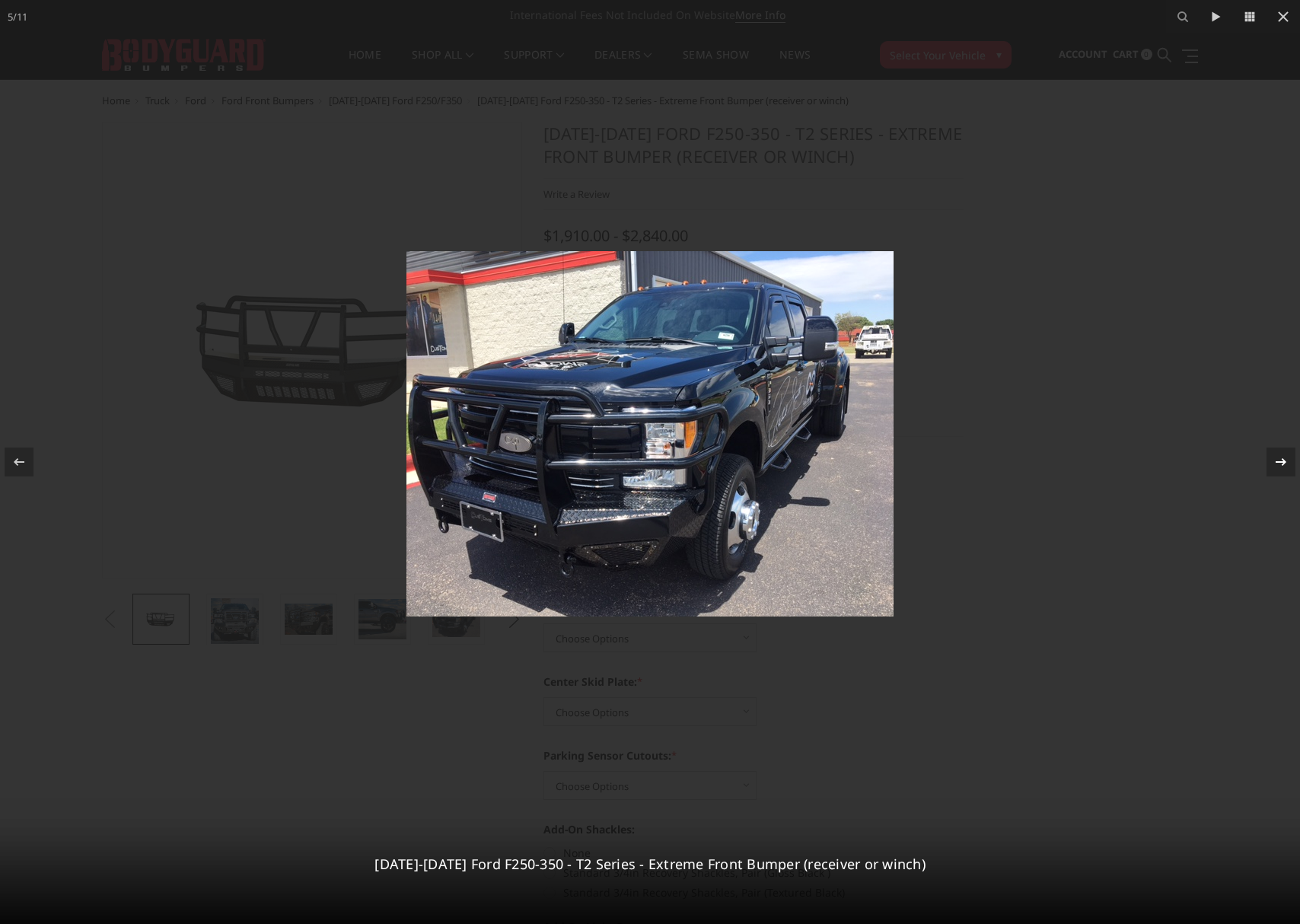
click at [1282, 468] on icon at bounding box center [1281, 462] width 18 height 18
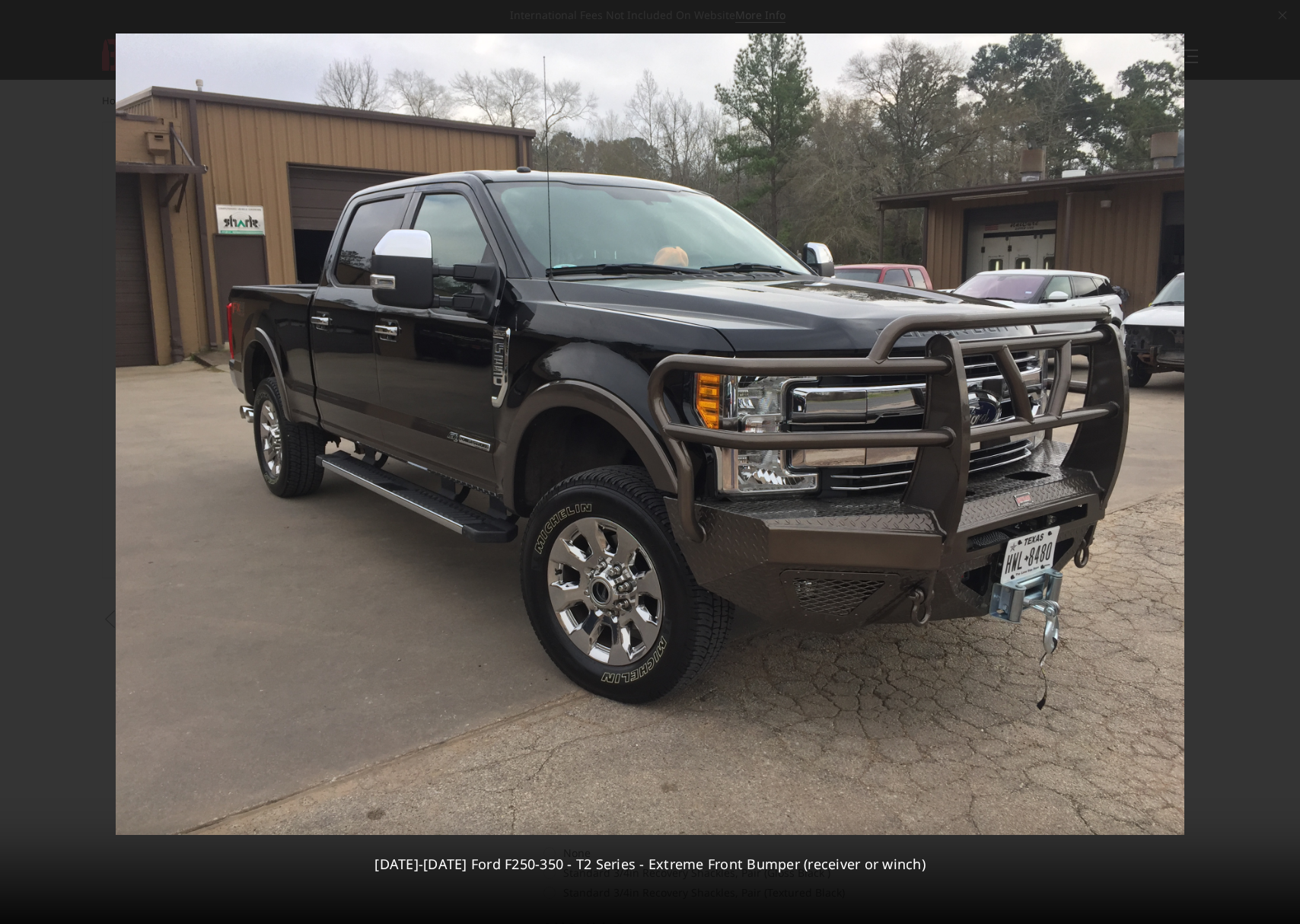
click at [1282, 468] on div "6 / 11 2017-2022 Ford F250-350 - T2 Series - Extreme Front Bumper (receiver or …" at bounding box center [650, 462] width 1300 height 924
click at [1282, 468] on icon at bounding box center [1281, 462] width 18 height 18
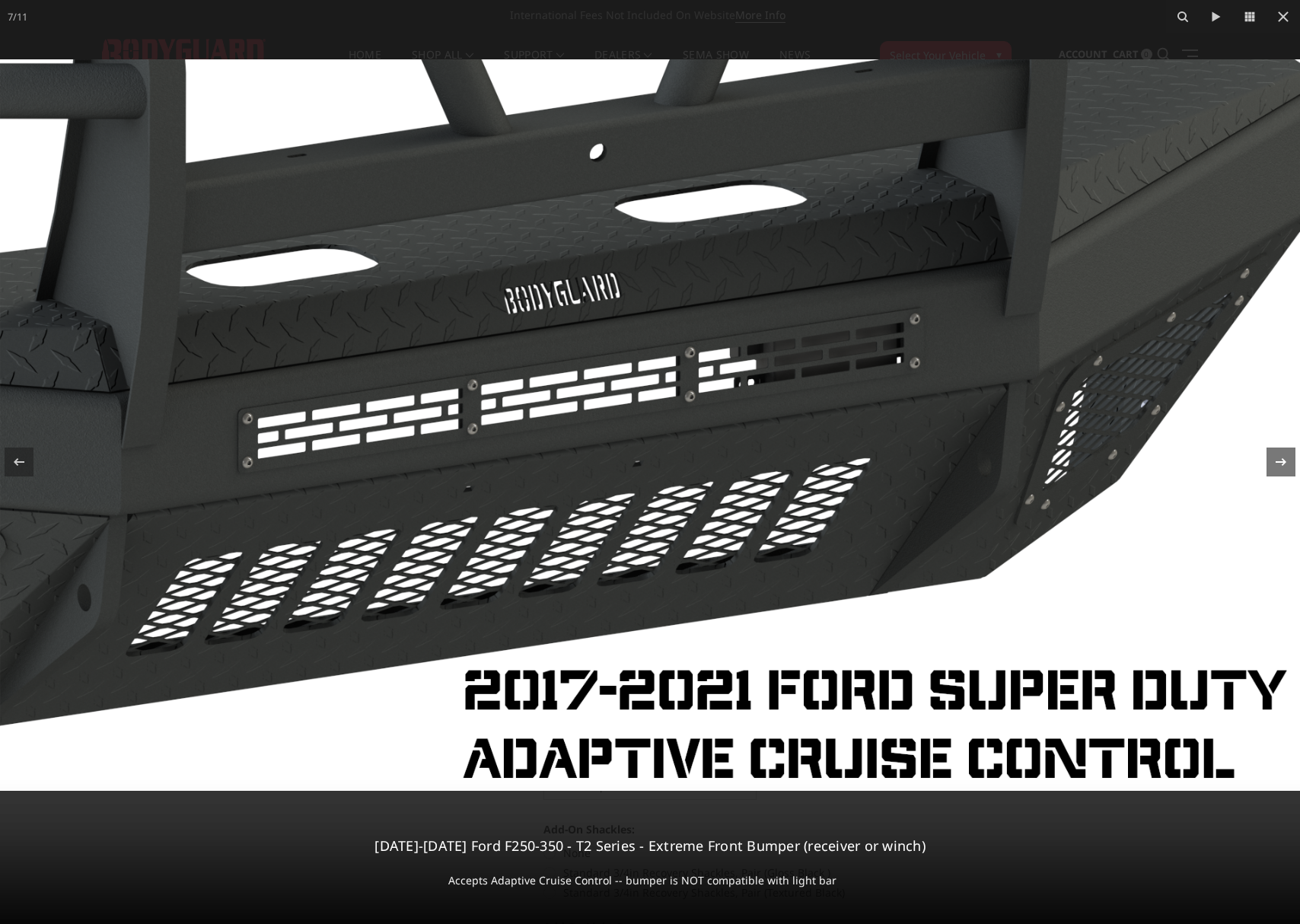
click at [1282, 468] on div "7 / 11 2017-2022 Ford F250-350 - T2 Series - Extreme Front Bumper (receiver or …" at bounding box center [650, 462] width 1300 height 924
click at [1282, 468] on icon at bounding box center [1281, 462] width 18 height 18
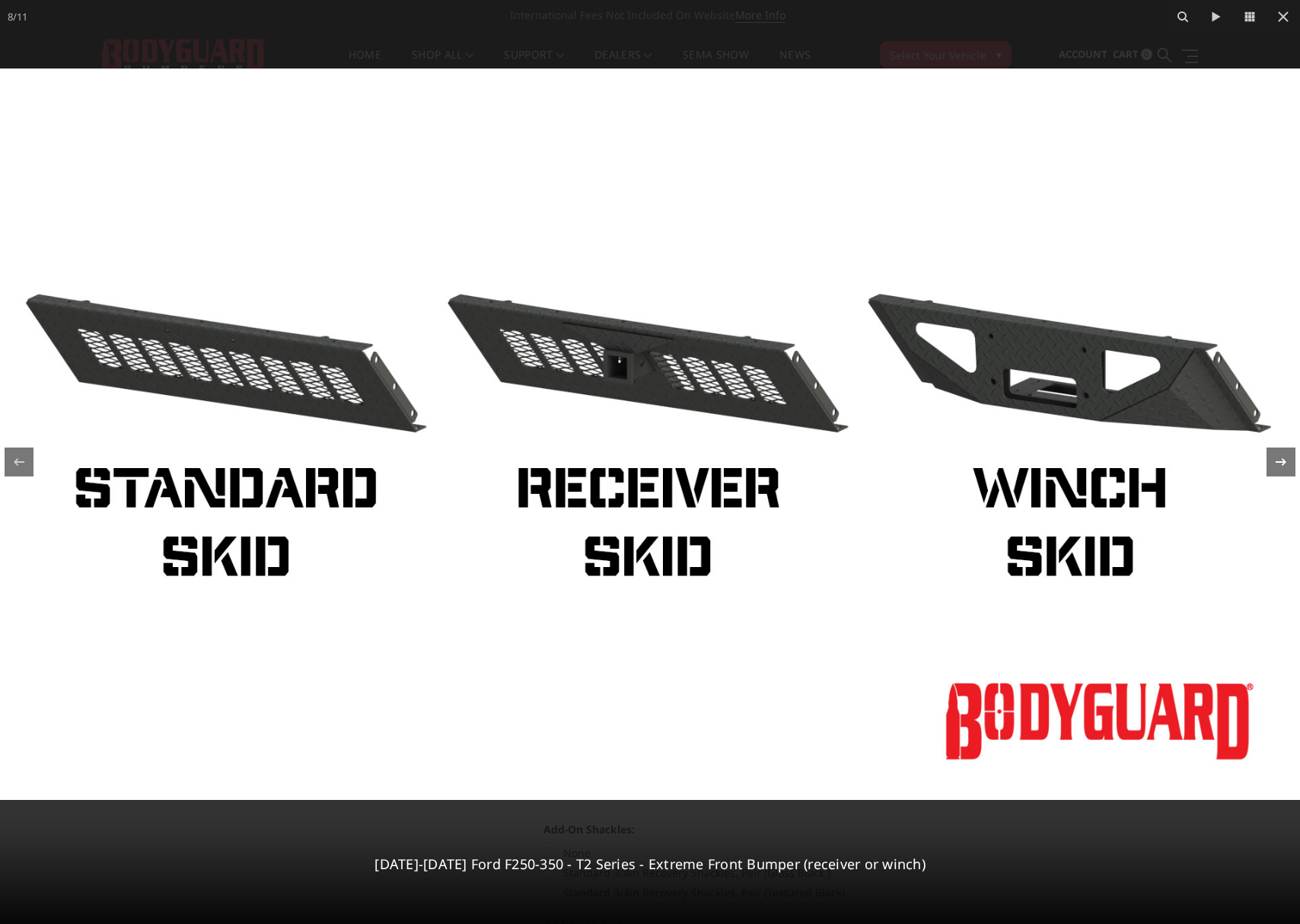
click at [1283, 468] on div "8 / 11 2017-2022 Ford F250-350 - T2 Series - Extreme Front Bumper (receiver or …" at bounding box center [650, 462] width 1300 height 924
click at [1275, 469] on icon at bounding box center [1281, 462] width 18 height 18
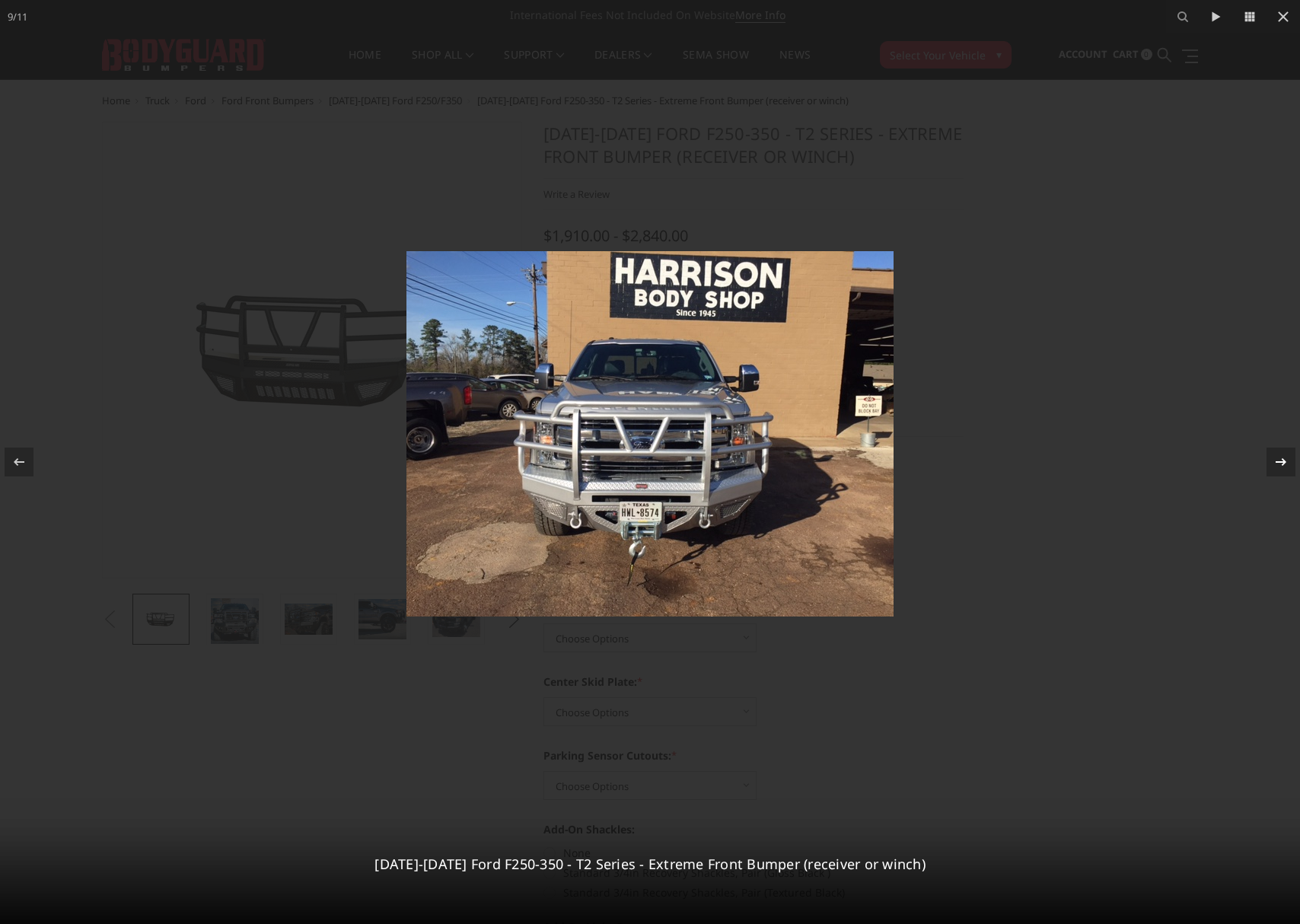
click at [1275, 469] on icon at bounding box center [1281, 462] width 18 height 18
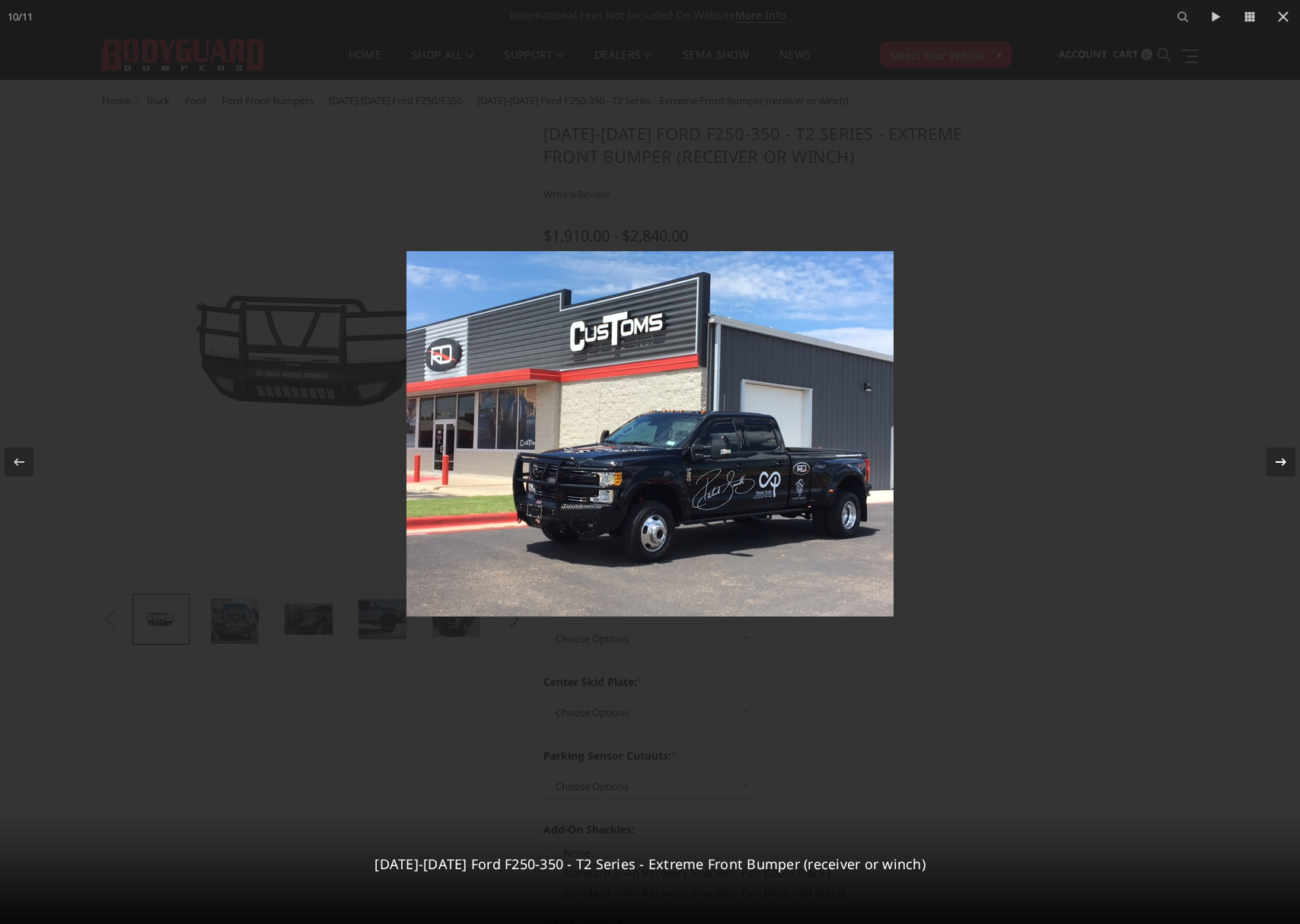
click at [1275, 469] on icon at bounding box center [1281, 462] width 18 height 18
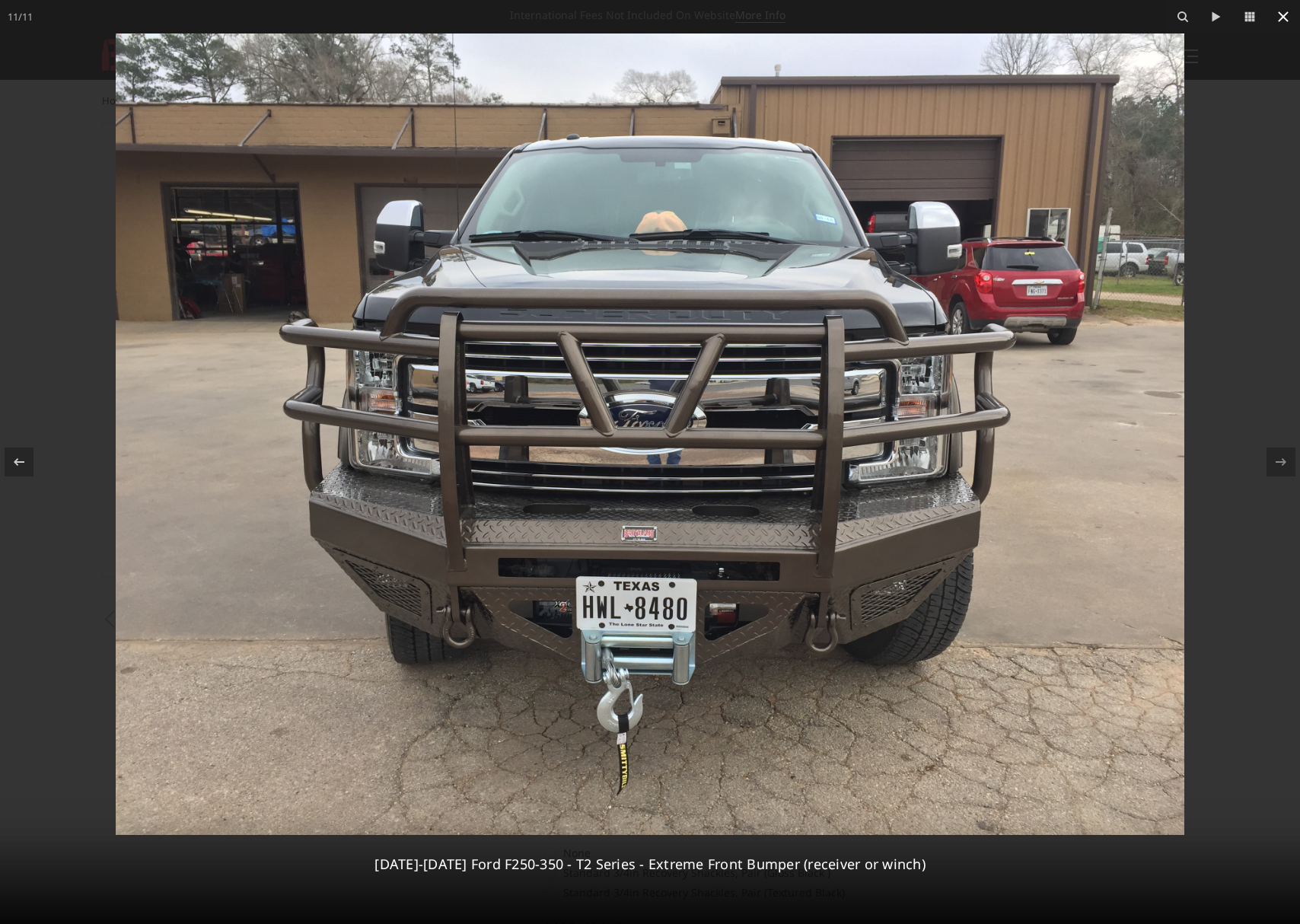
click at [1283, 16] on icon at bounding box center [1283, 16] width 10 height 10
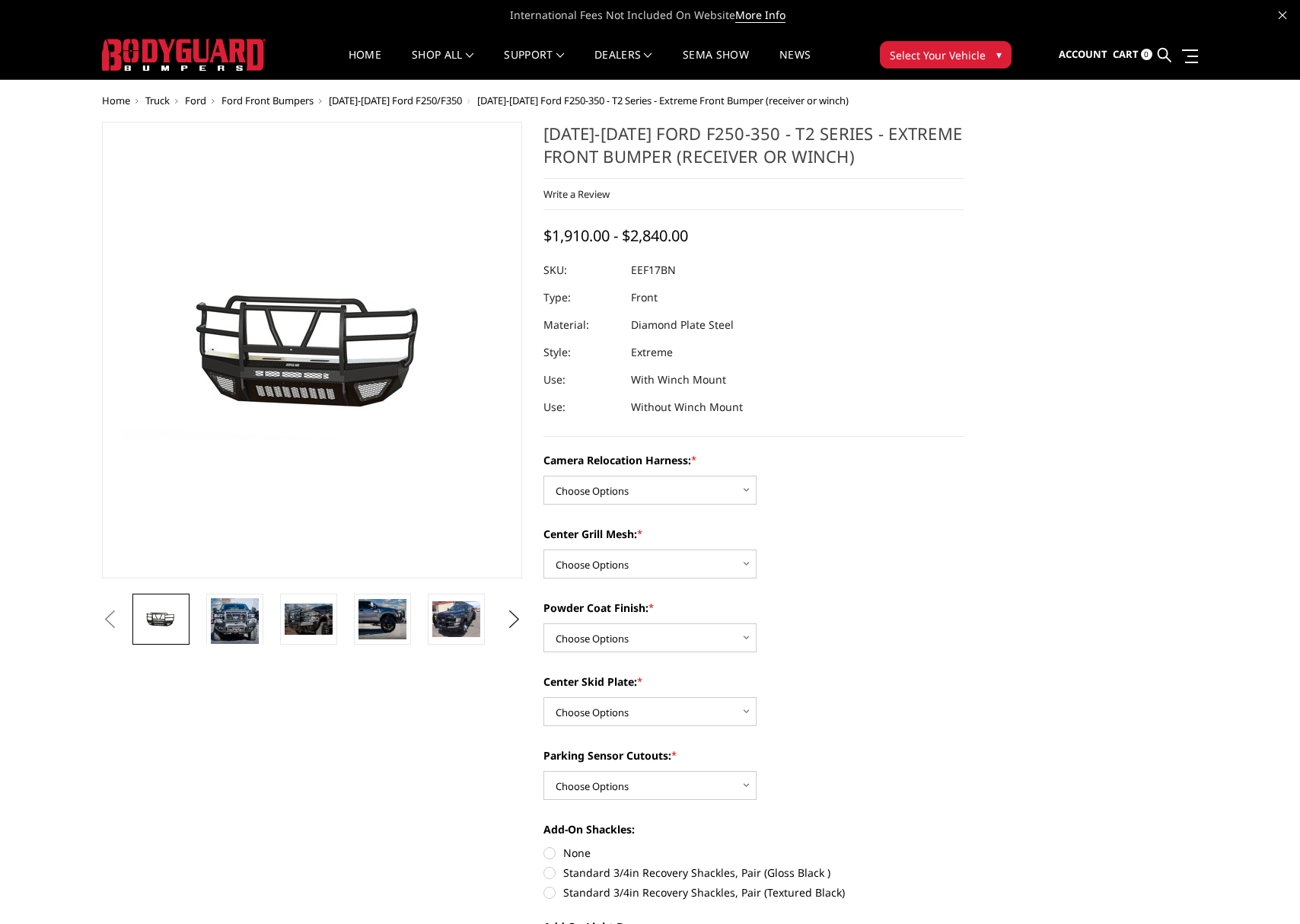
scroll to position [0, 445]
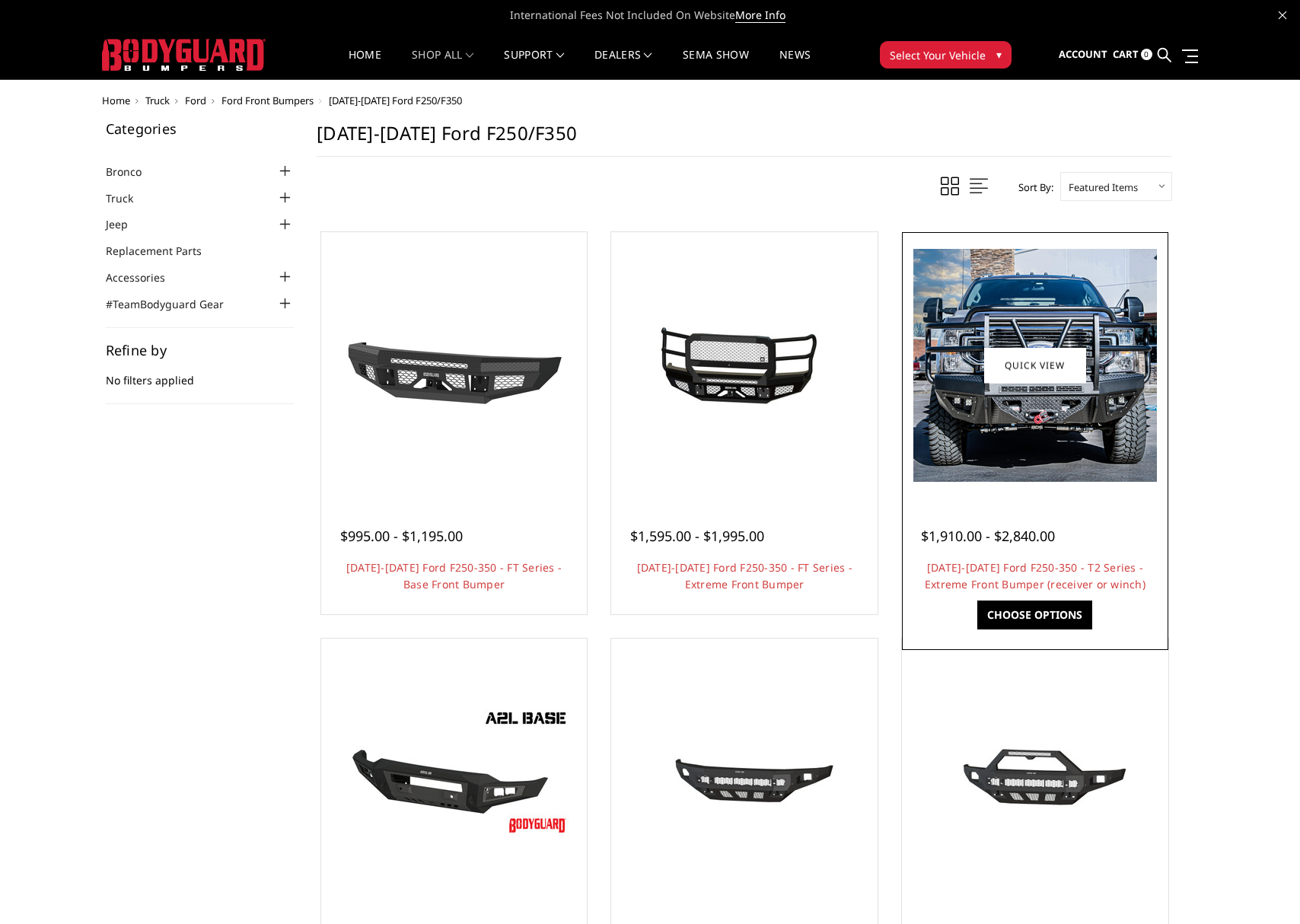
click at [978, 437] on img at bounding box center [1035, 365] width 244 height 233
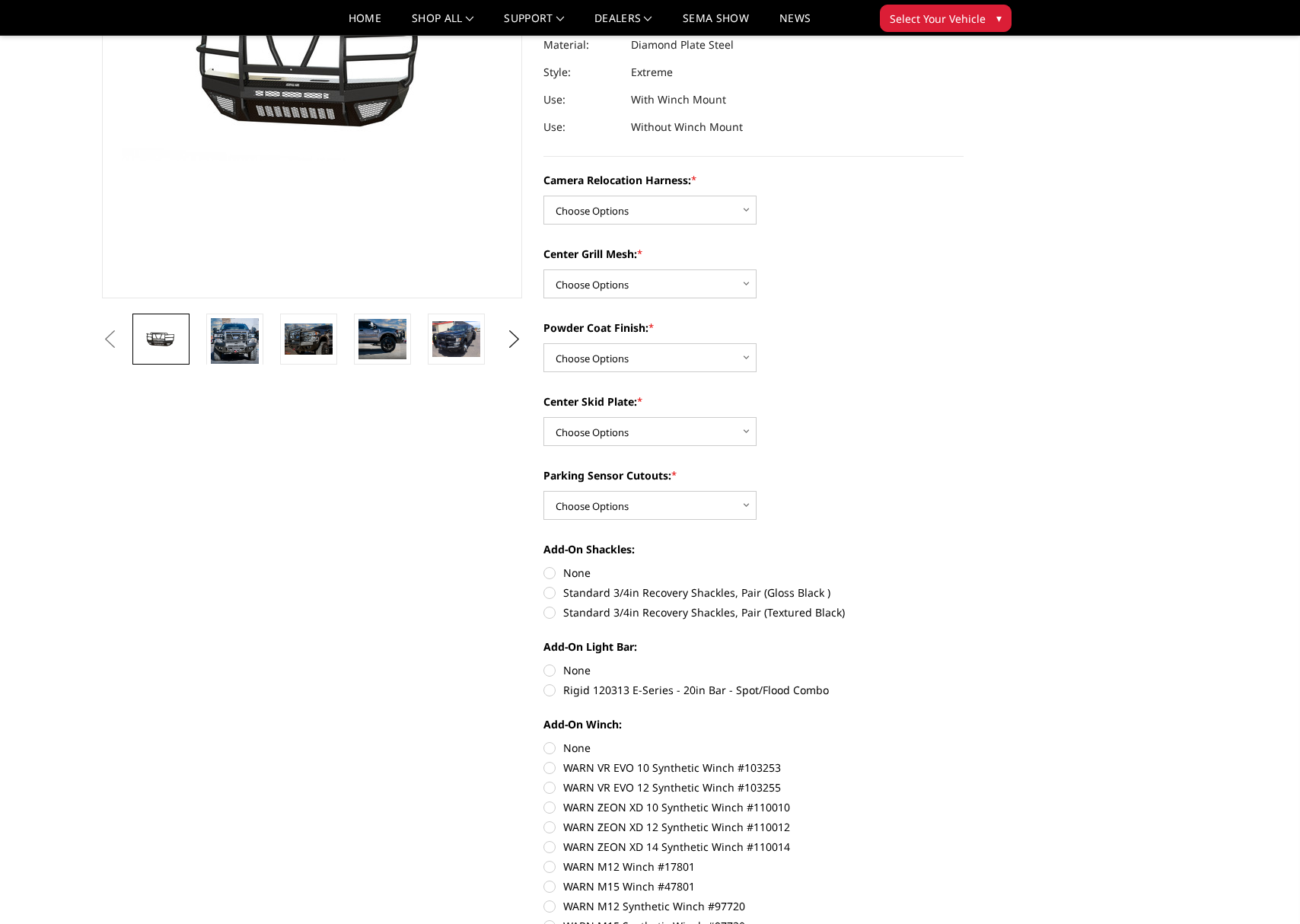
scroll to position [242, 0]
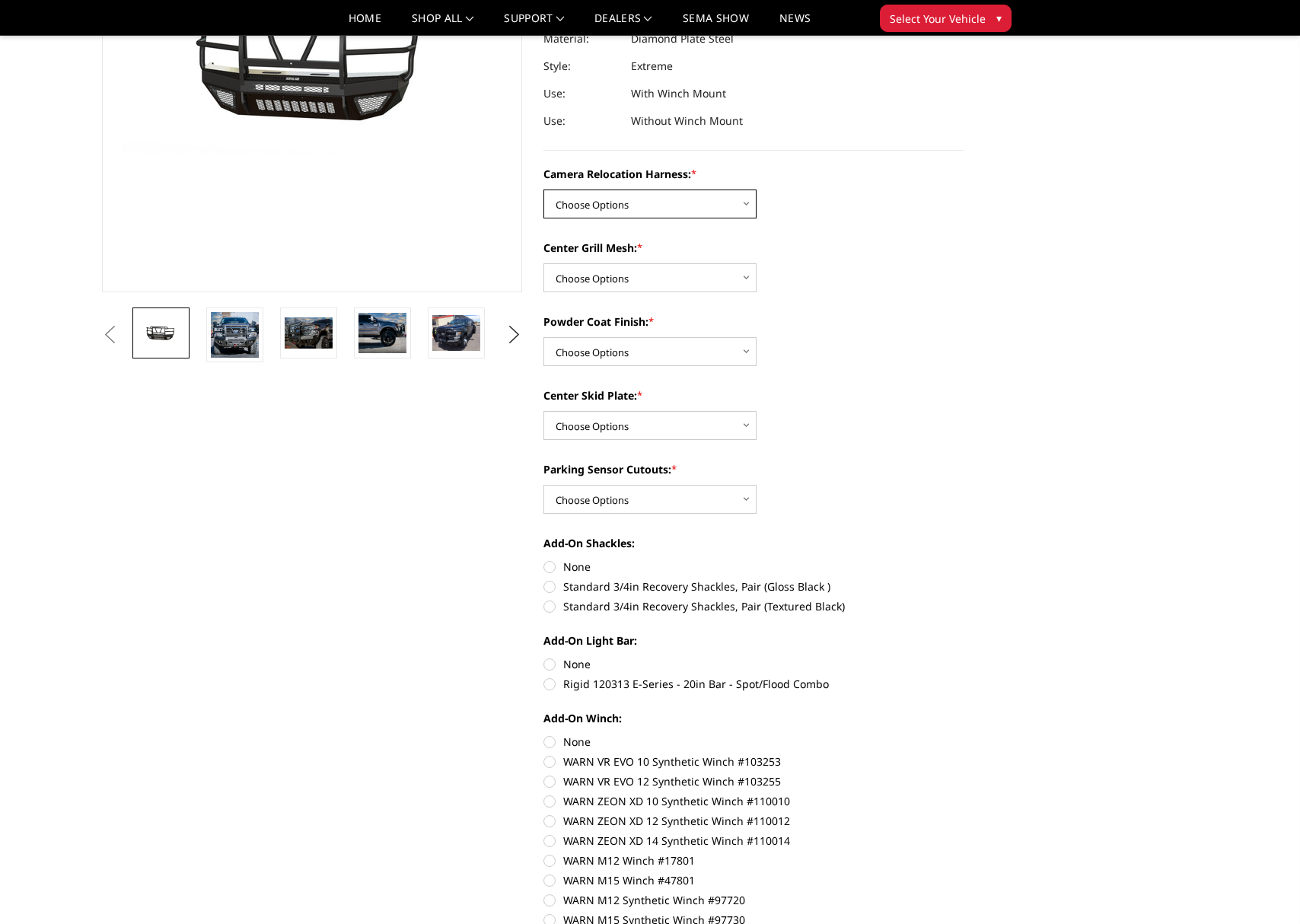
click at [702, 210] on select "Choose Options Without camera harness With camera harness" at bounding box center [650, 204] width 213 height 29
select select "3786"
click at [543, 189] on select "Choose Options Without camera harness With camera harness" at bounding box center [650, 204] width 213 height 29
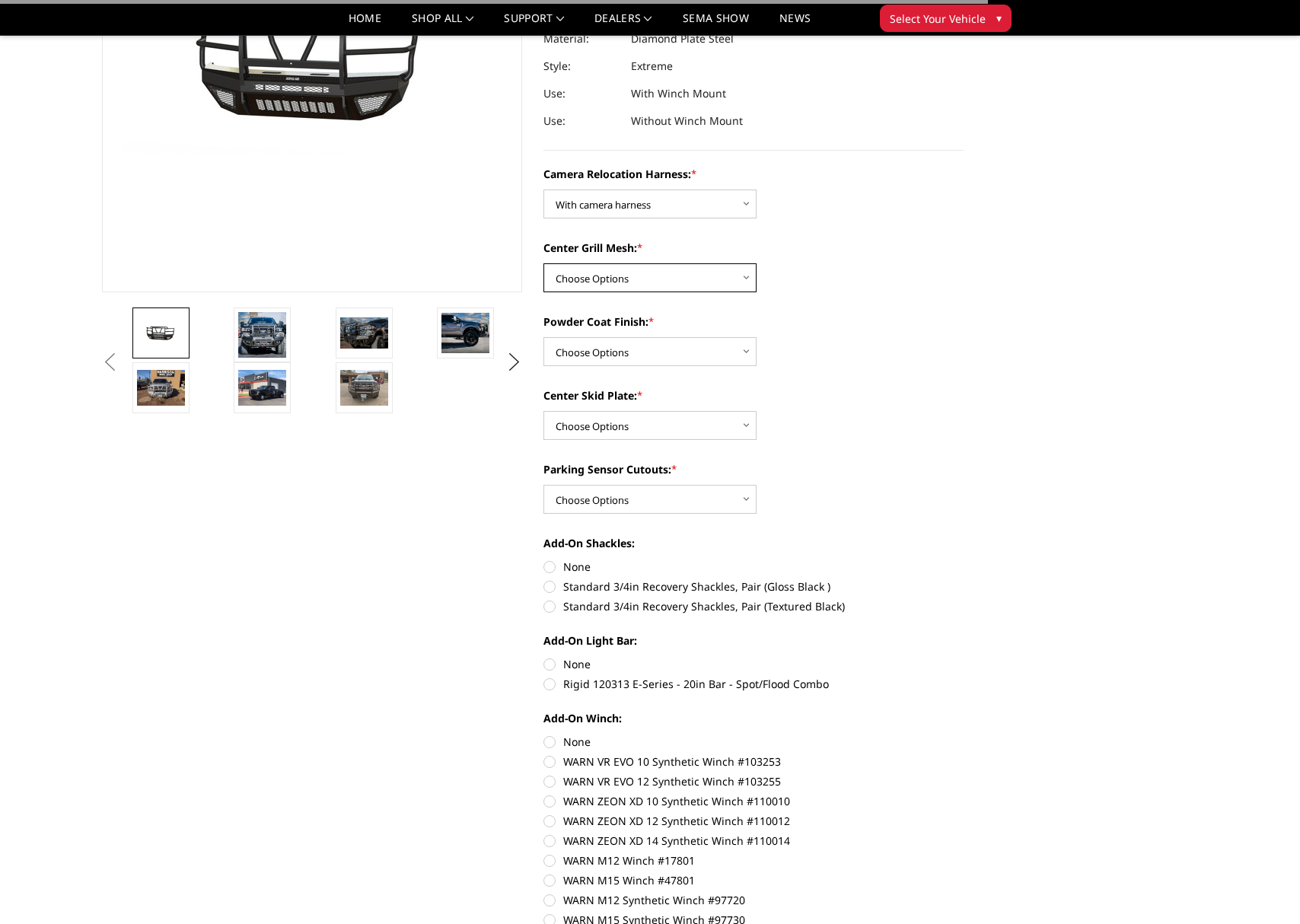
click at [689, 277] on select "Choose Options Without expanded metal With expanded metal" at bounding box center [650, 278] width 213 height 29
select select "3784"
click at [543, 264] on select "Choose Options Without expanded metal With expanded metal" at bounding box center [650, 278] width 213 height 29
click at [678, 354] on select "Choose Options Textured Black Powder Coat Gloss Black Powder Coat Bare Metal" at bounding box center [650, 351] width 213 height 29
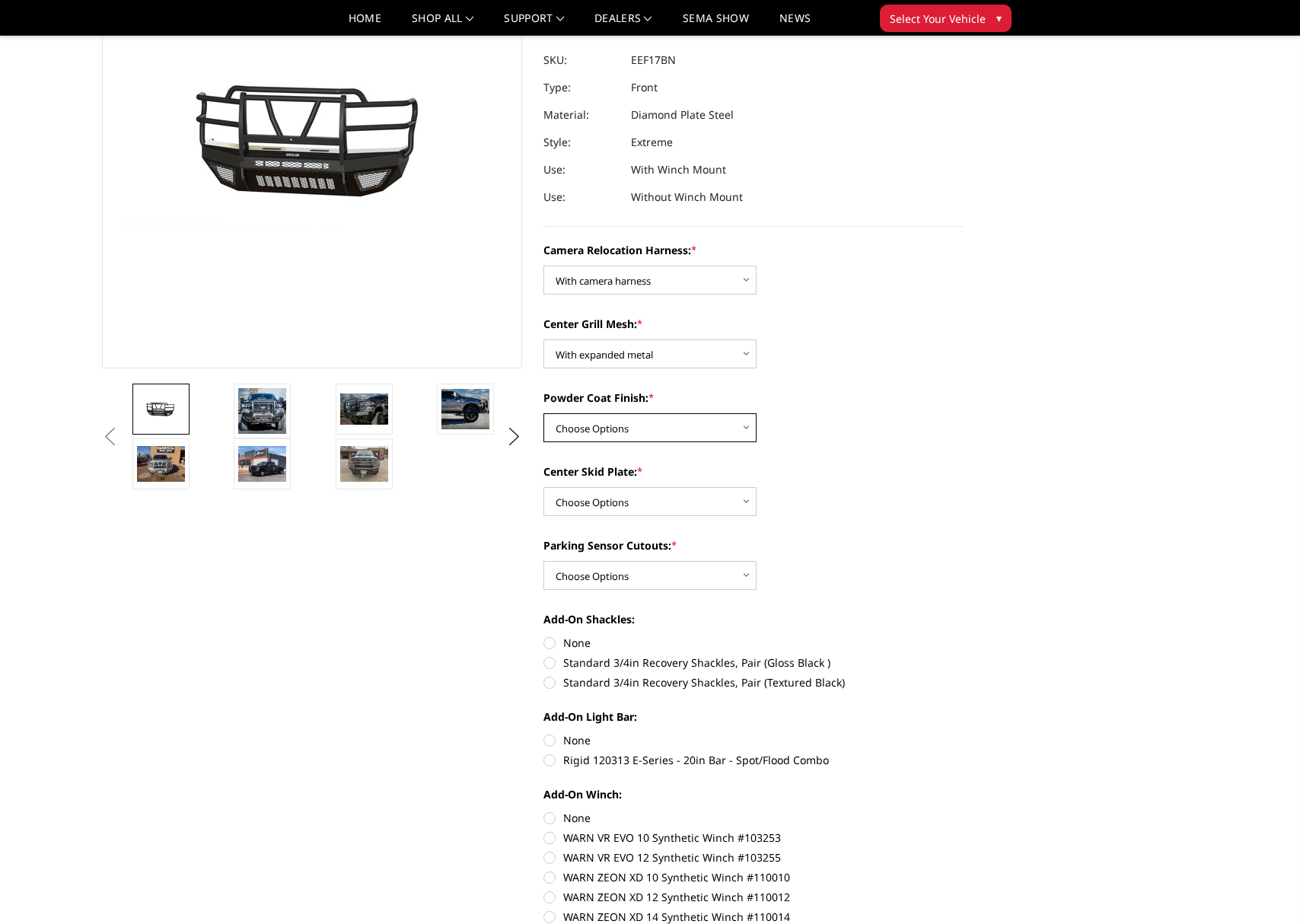
scroll to position [154, 0]
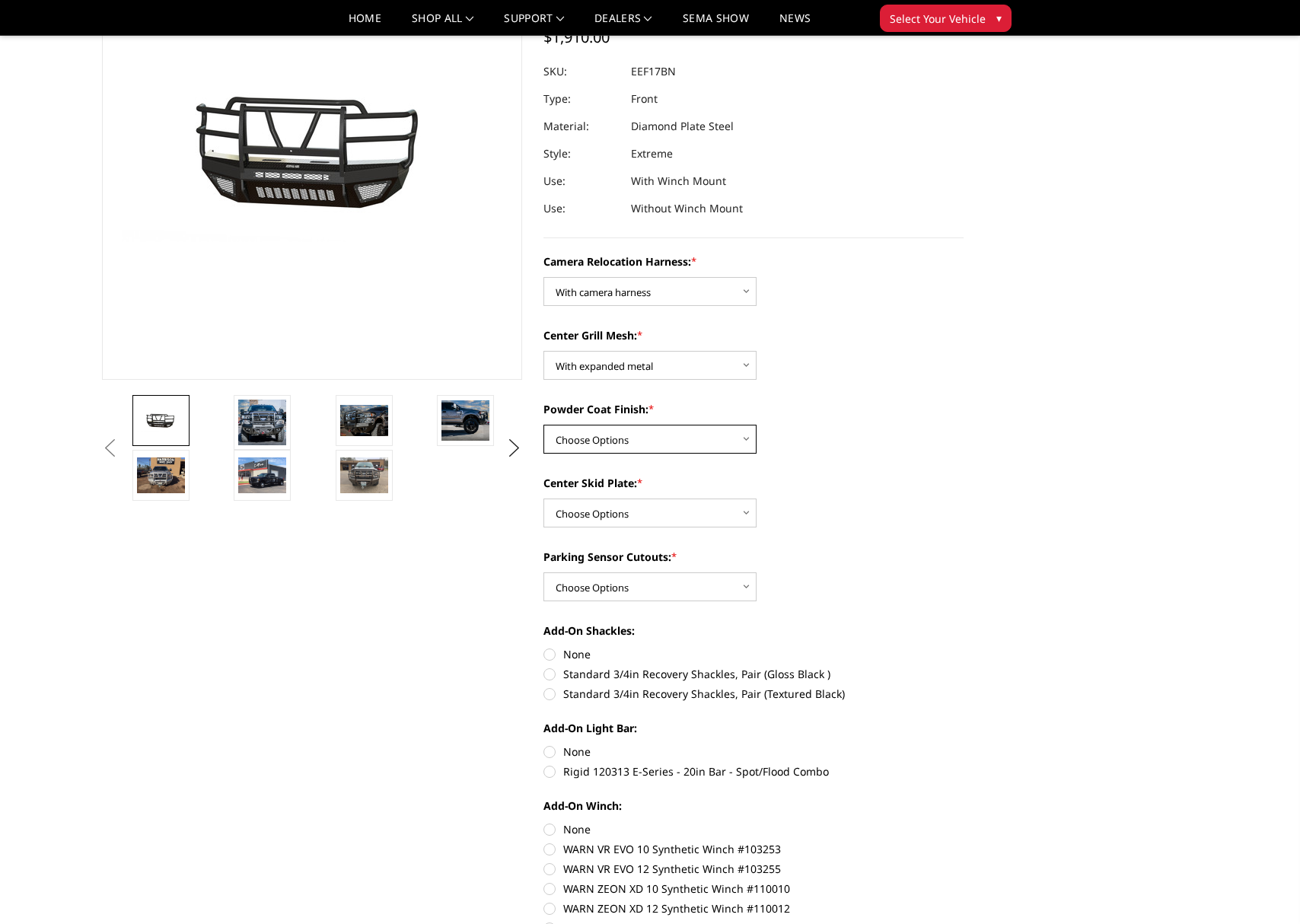
click at [703, 440] on select "Choose Options Textured Black Powder Coat Gloss Black Powder Coat Bare Metal" at bounding box center [650, 439] width 213 height 29
select select "3781"
click at [543, 424] on select "Choose Options Textured Black Powder Coat Gloss Black Powder Coat Bare Metal" at bounding box center [650, 439] width 213 height 29
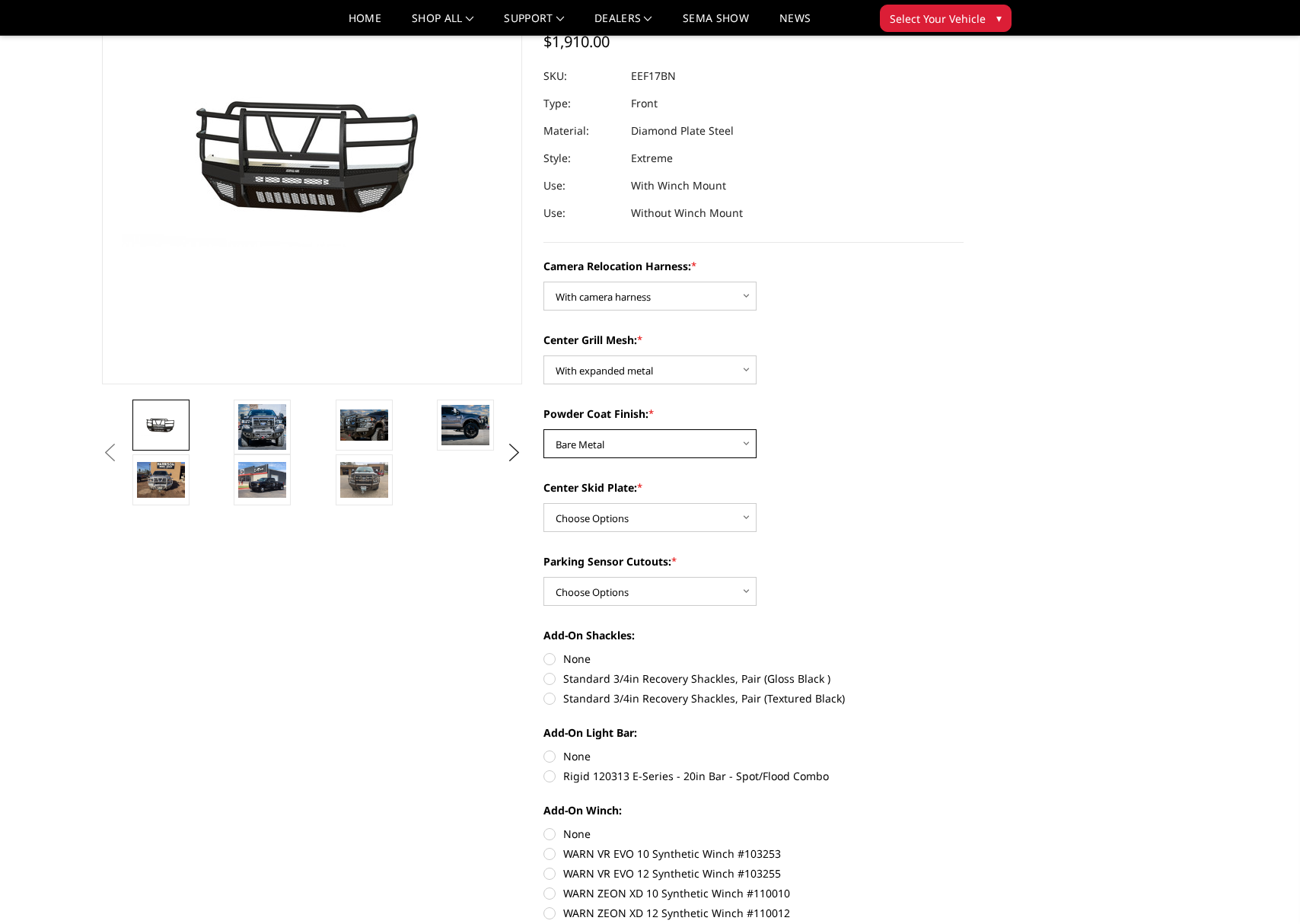
scroll to position [150, 0]
click at [721, 520] on select "Choose Options Winch Mount Skid Plate Standard Skid Plate (included) 2" Receive…" at bounding box center [650, 517] width 213 height 29
click at [543, 502] on select "Choose Options Winch Mount Skid Plate Standard Skid Plate (included) 2" Receive…" at bounding box center [650, 517] width 213 height 29
click at [753, 520] on select "Choose Options Winch Mount Skid Plate Standard Skid Plate (included) 2" Receive…" at bounding box center [650, 517] width 213 height 29
click at [543, 502] on select "Choose Options Winch Mount Skid Plate Standard Skid Plate (included) 2" Receive…" at bounding box center [650, 517] width 213 height 29
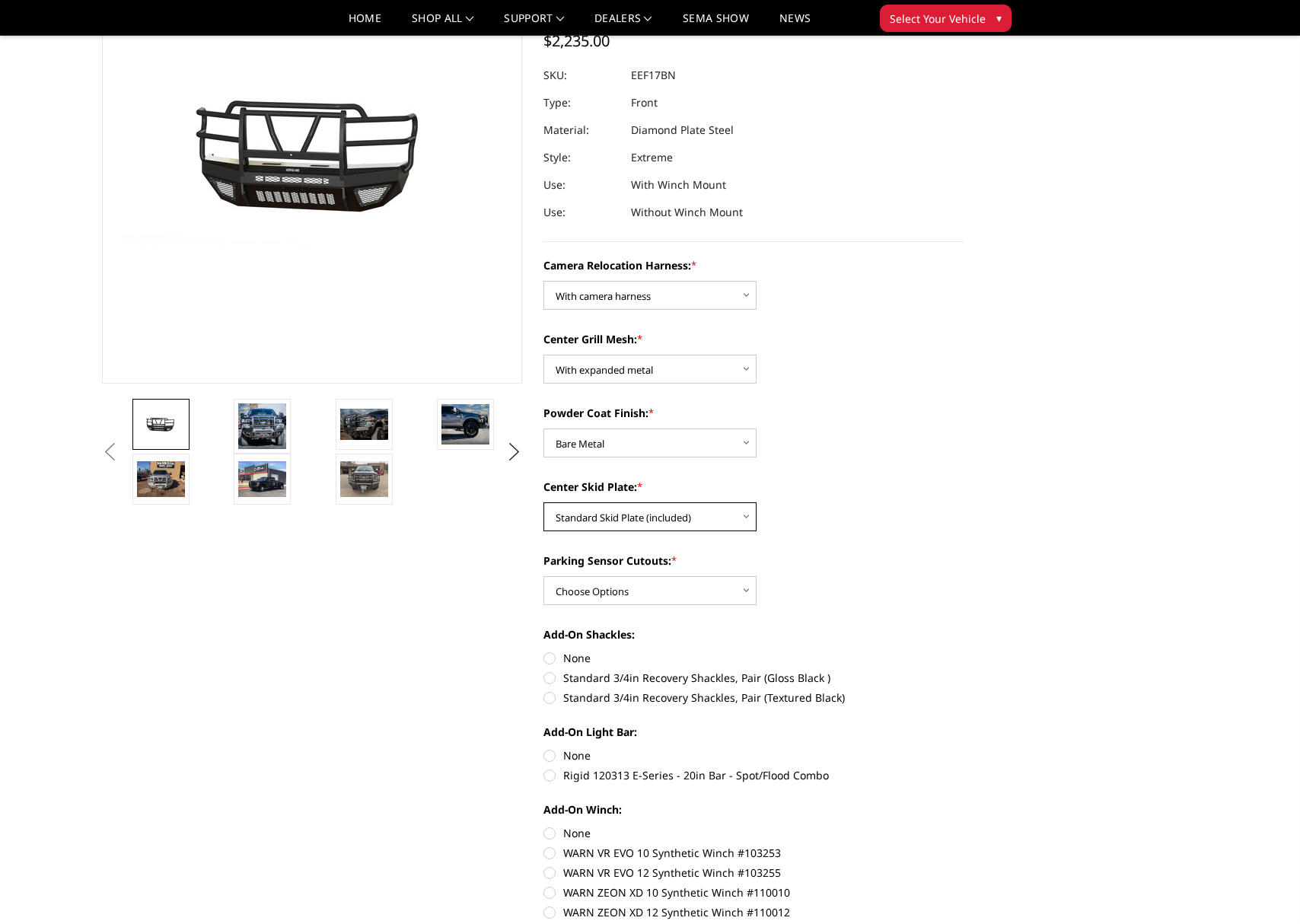
click at [710, 521] on select "Choose Options Winch Mount Skid Plate Standard Skid Plate (included) 2" Receive…" at bounding box center [650, 517] width 213 height 29
select select "3780"
click at [543, 502] on select "Choose Options Winch Mount Skid Plate Standard Skid Plate (included) 2" Receive…" at bounding box center [650, 517] width 213 height 29
click at [737, 581] on select "Choose Options No - Without Parking Sensor Cutouts" at bounding box center [650, 591] width 213 height 29
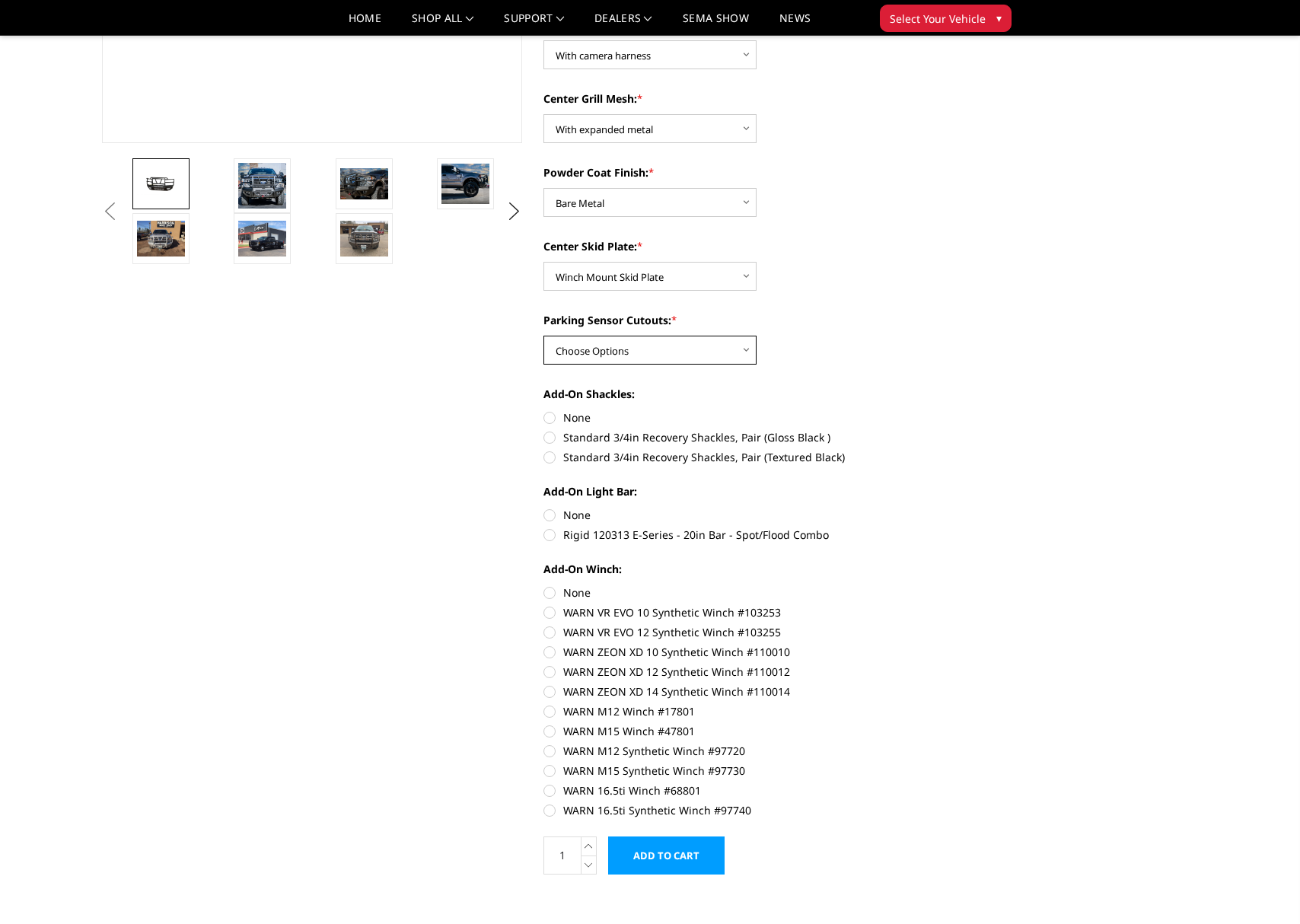
scroll to position [0, 0]
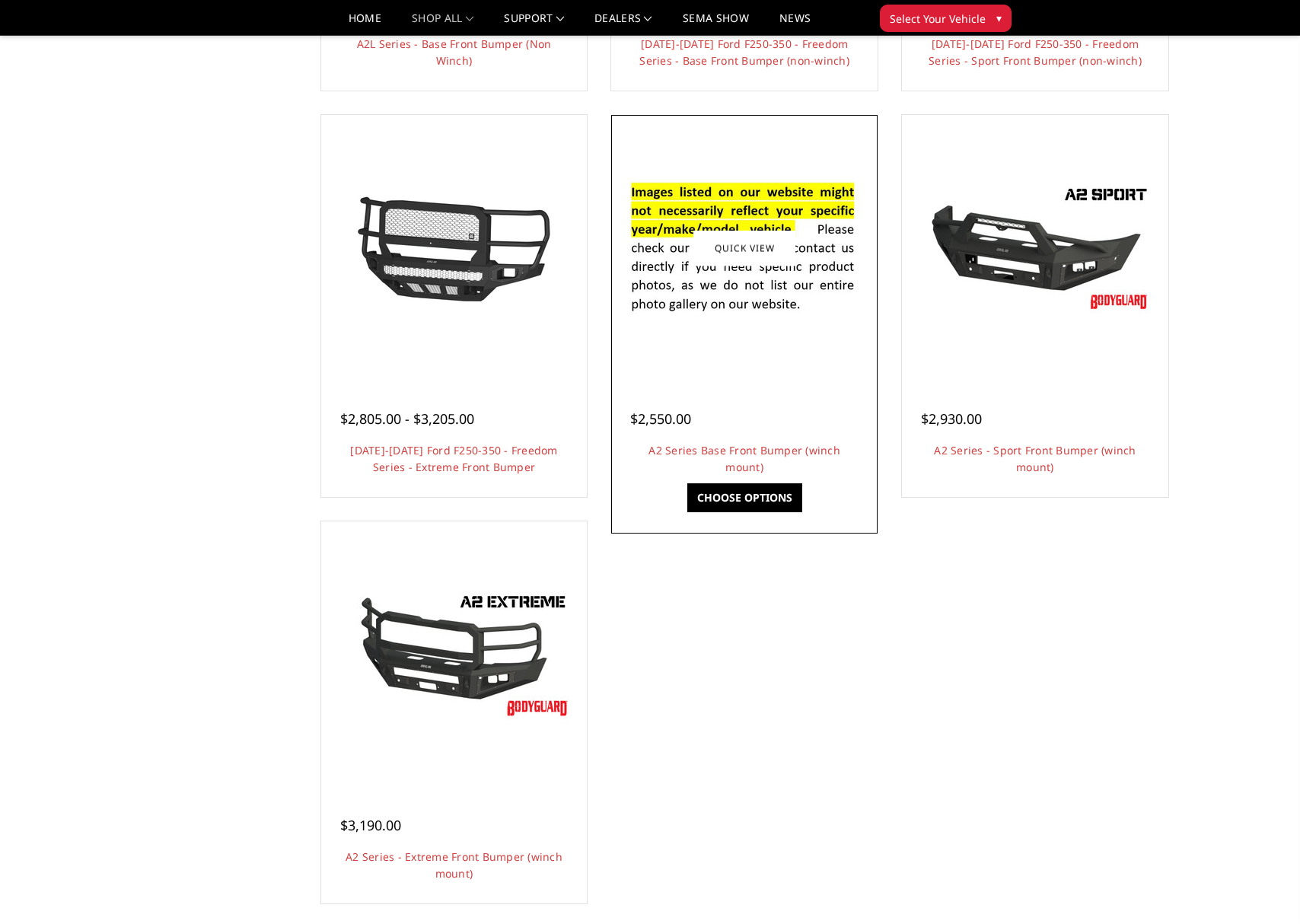
scroll to position [938, 0]
